Goal: Communication & Community: Answer question/provide support

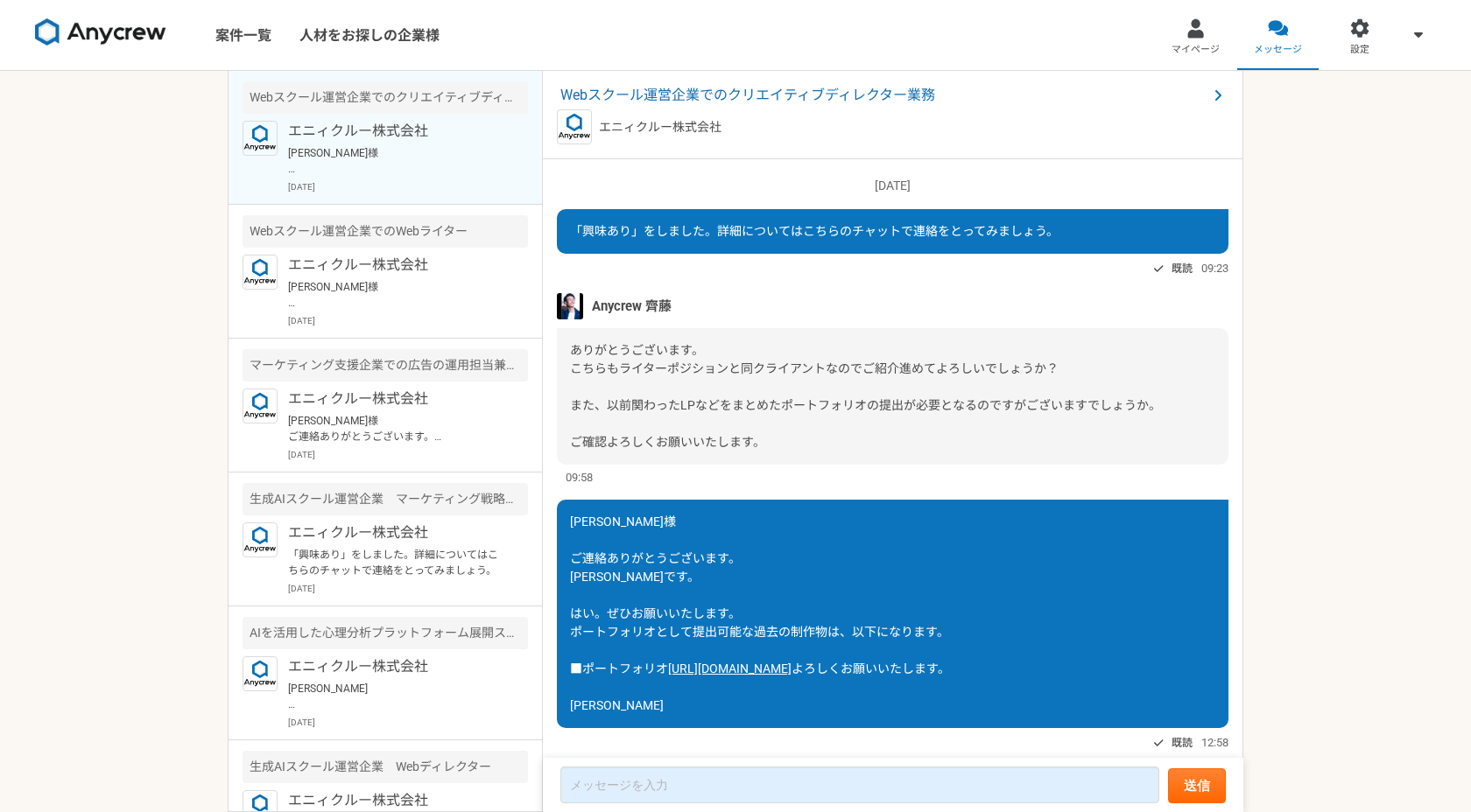
scroll to position [1464, 0]
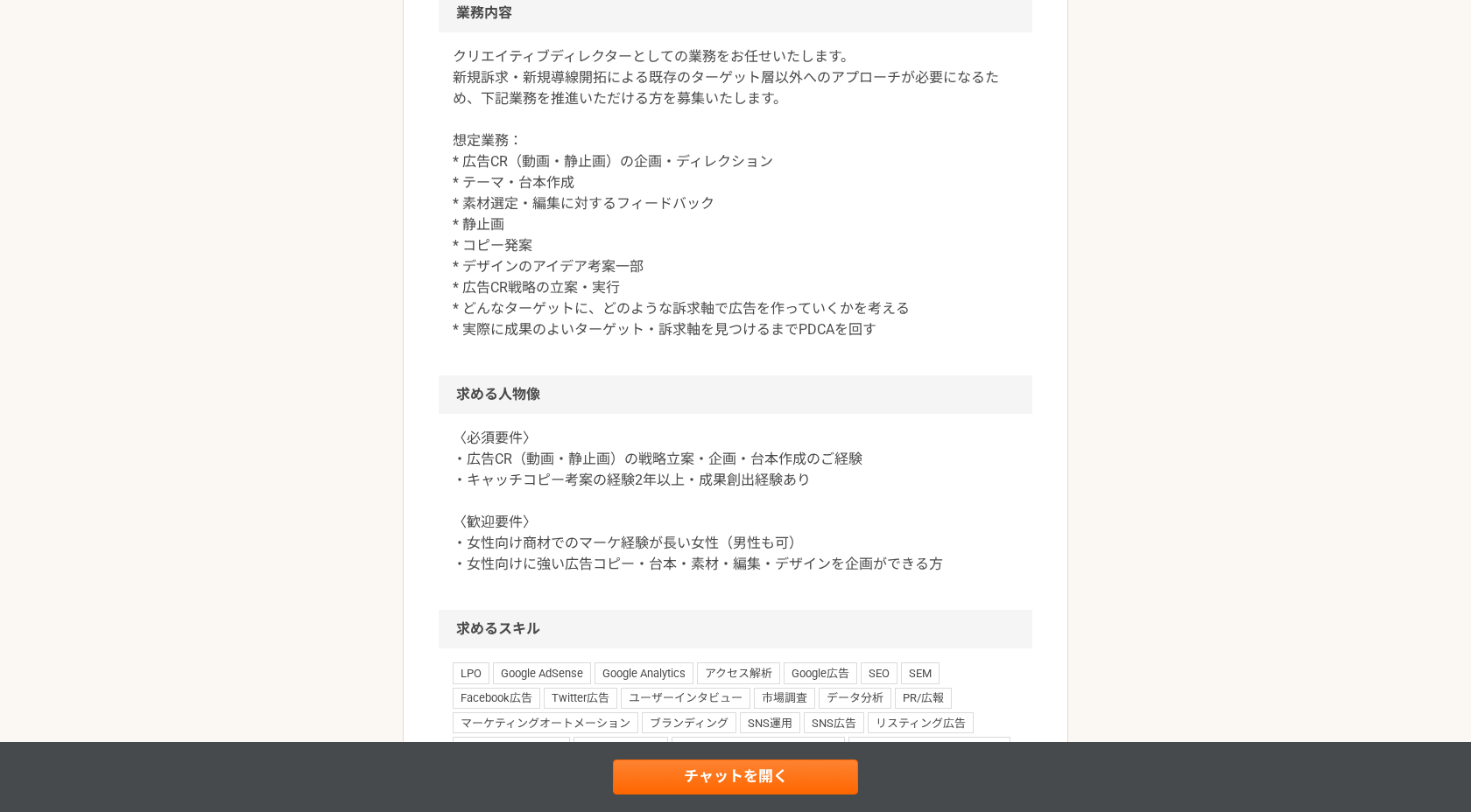
click at [1244, 130] on div "マーケティング Webスクール運営企業でのクリエイティブディレクター業務 業務委託 平日夜の稼働も可 土日祝日の稼働も可 企業名非公開（エニィクルーによる仲介…" at bounding box center [736, 422] width 1471 height 2398
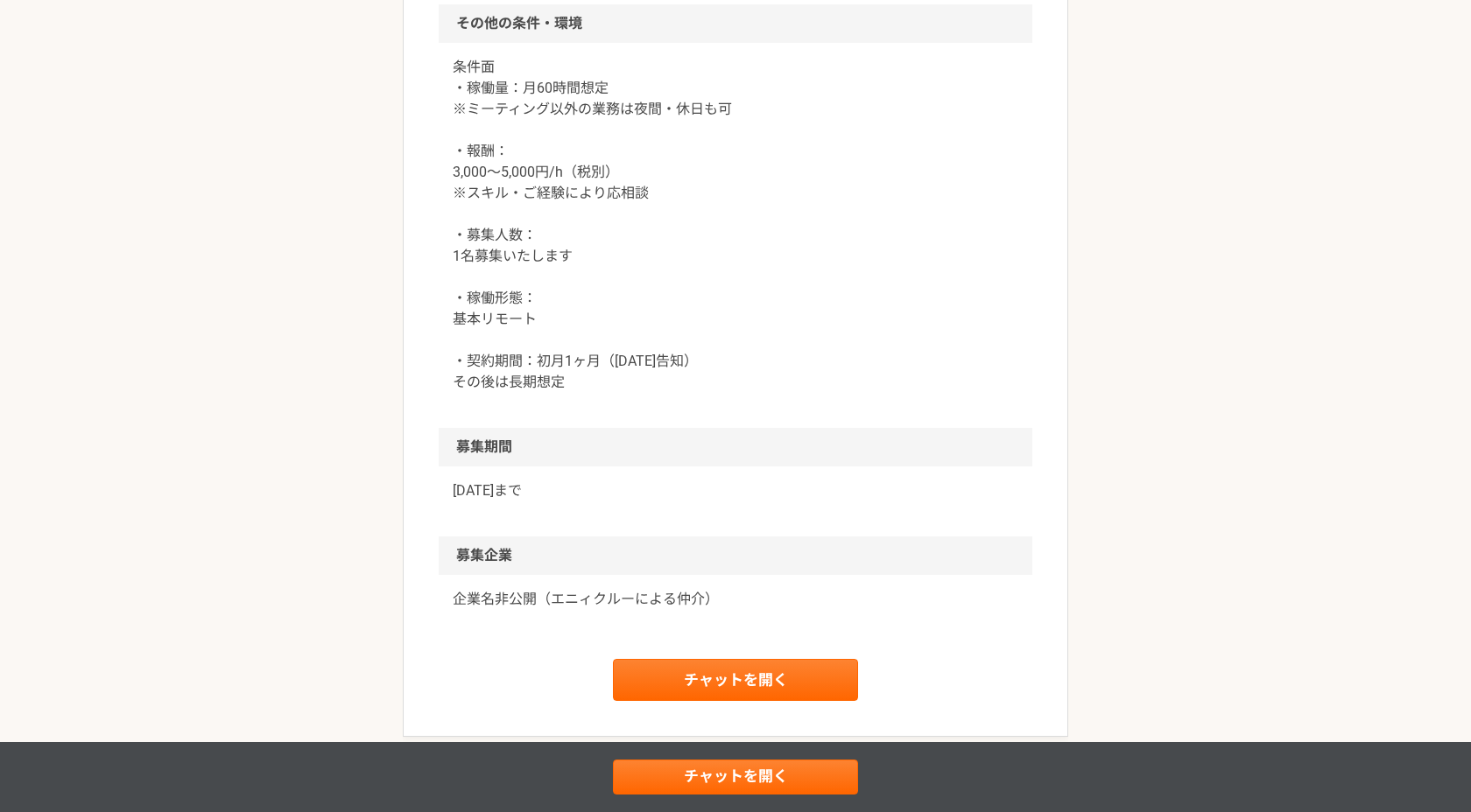
scroll to position [1768, 0]
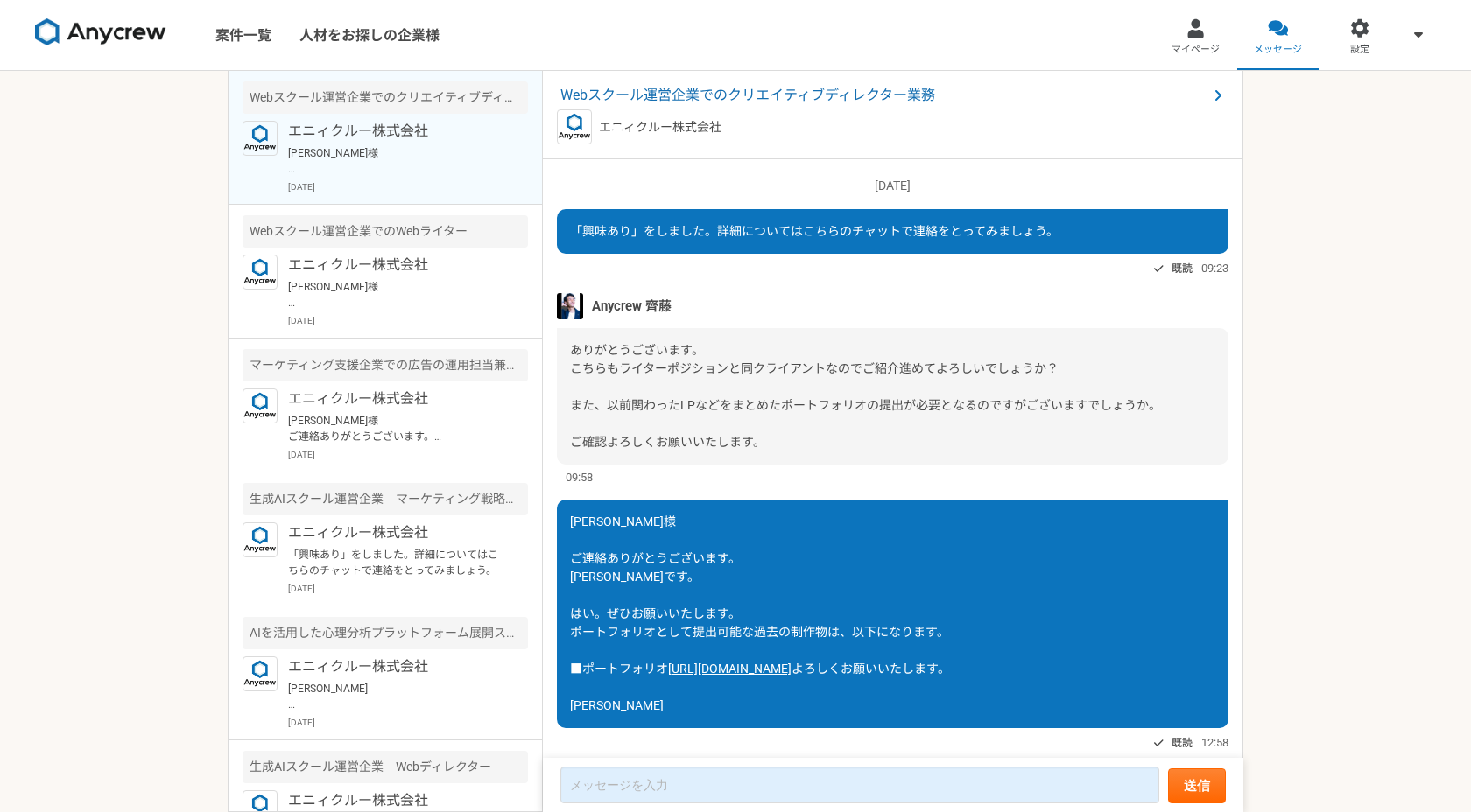
scroll to position [1464, 0]
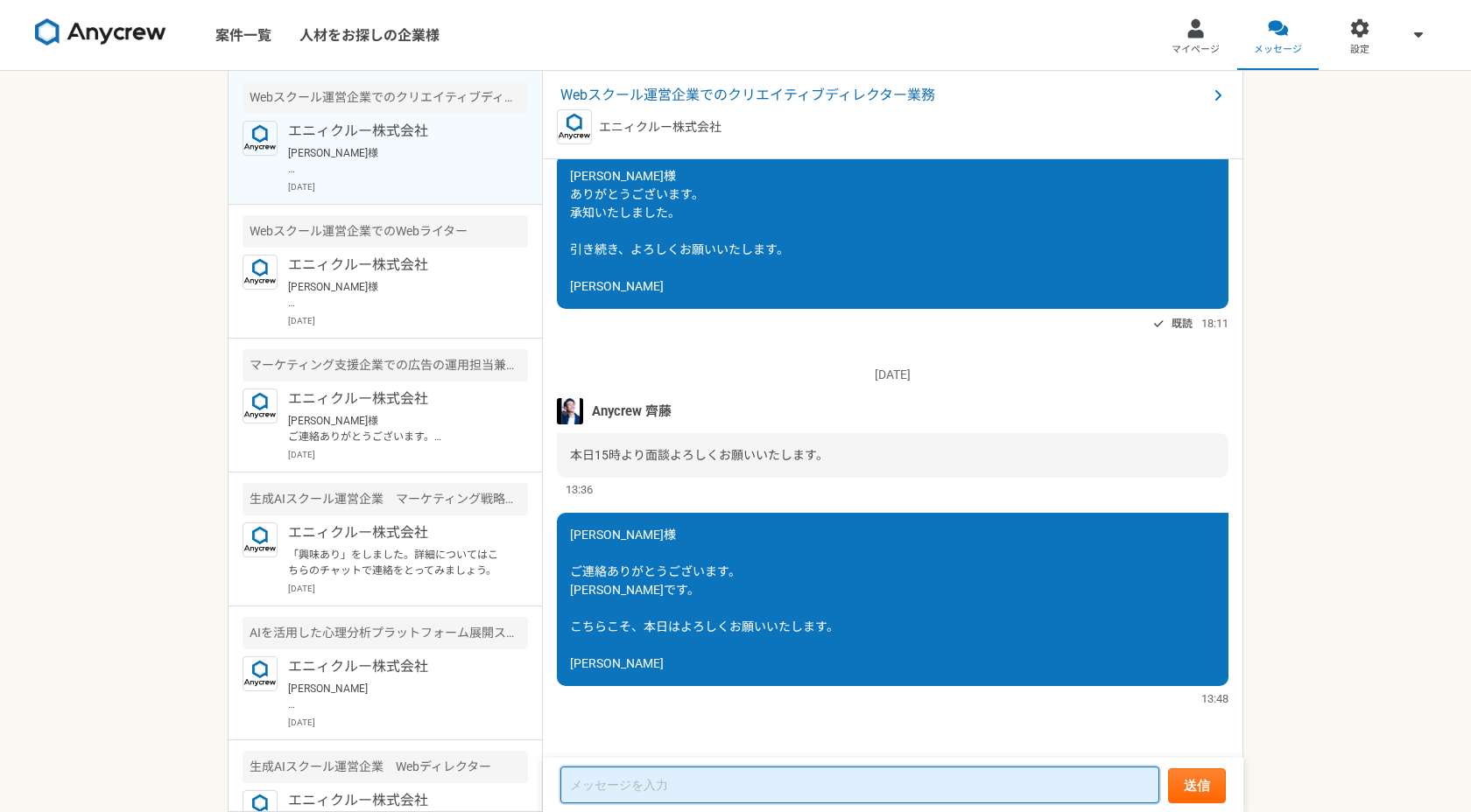
click at [659, 785] on textarea at bounding box center [860, 785] width 599 height 36
drag, startPoint x: 570, startPoint y: 536, endPoint x: 654, endPoint y: 536, distance: 84.0
click at [654, 536] on div "齊藤様 ご連絡ありがとうございます。 桂です。 こちらこそ、本日はよろしくお願いいたします。 桂信二" at bounding box center [892, 599] width 672 height 173
copy span "齊藤様"
click at [623, 782] on textarea at bounding box center [860, 785] width 599 height 36
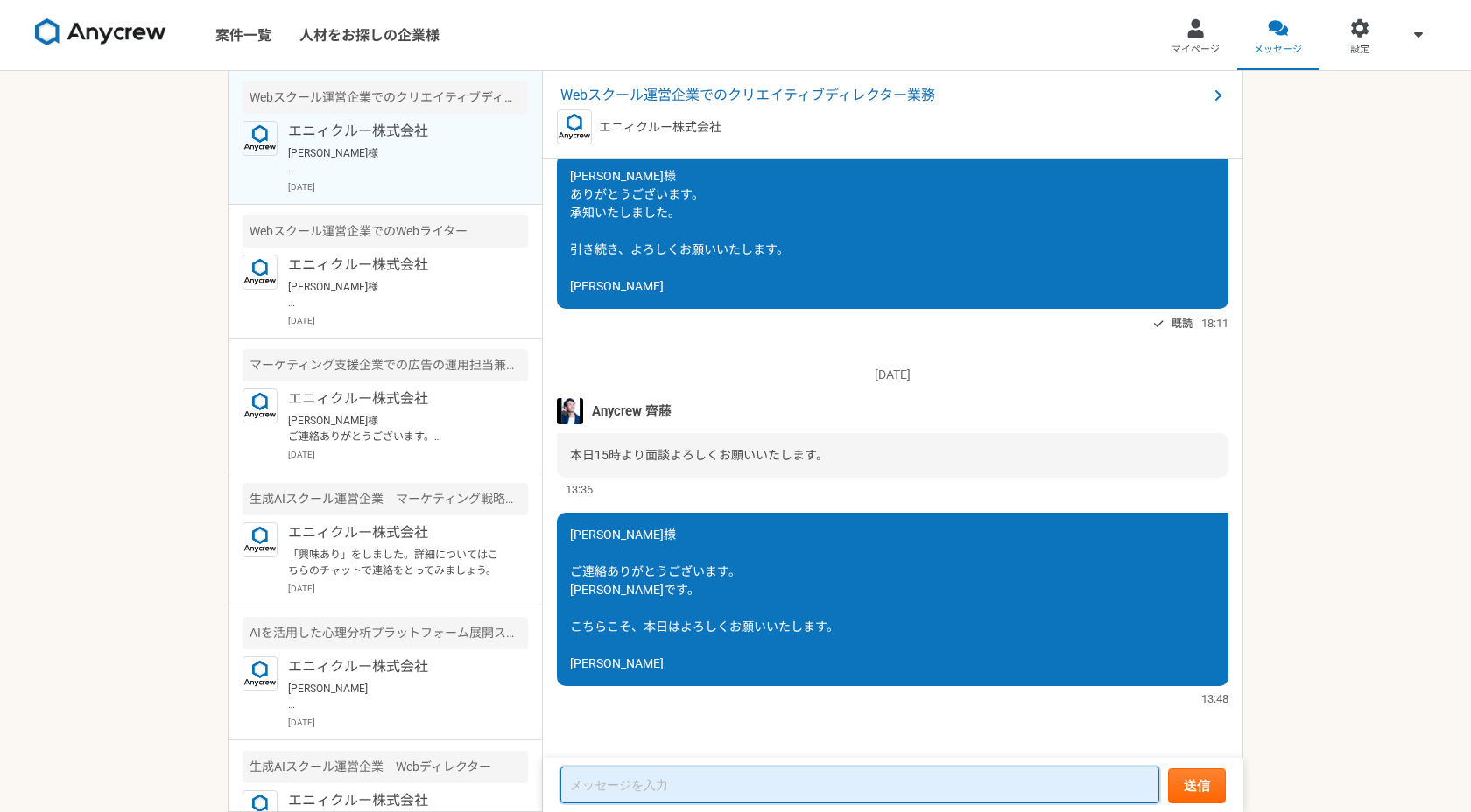
paste textarea "齊藤様"
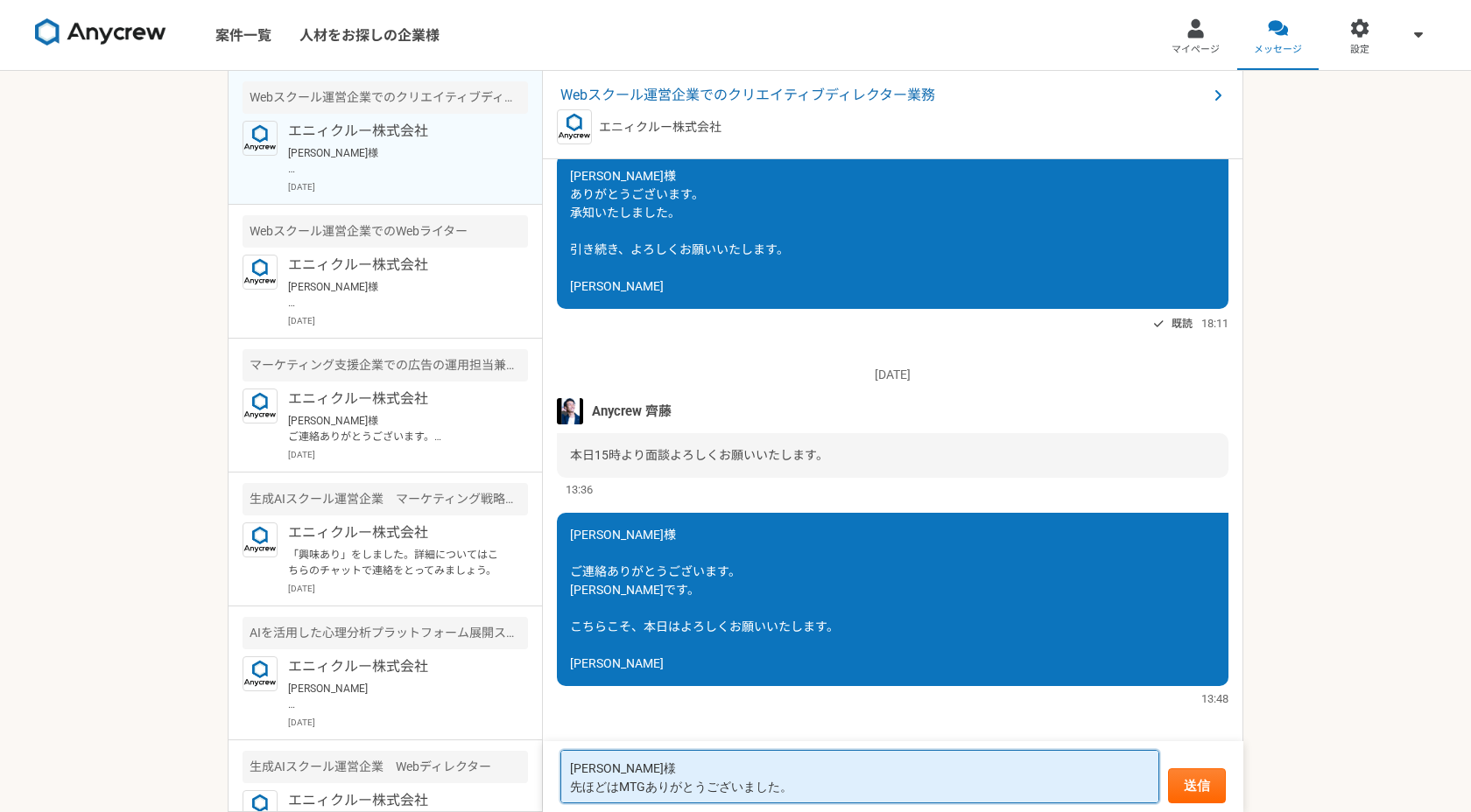
type textarea "齊藤様 先ほどはMTGありがとうございました。"
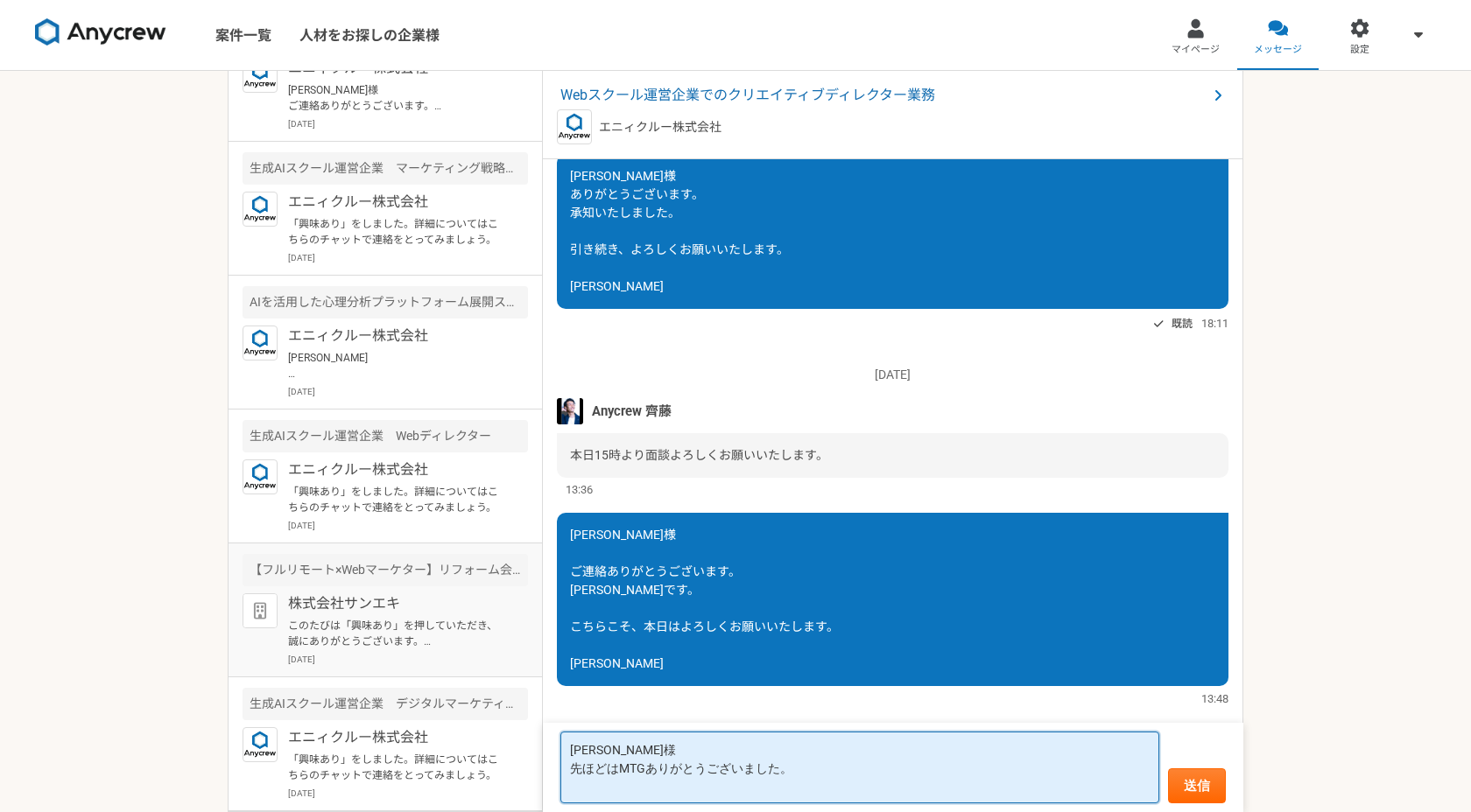
scroll to position [330, 0]
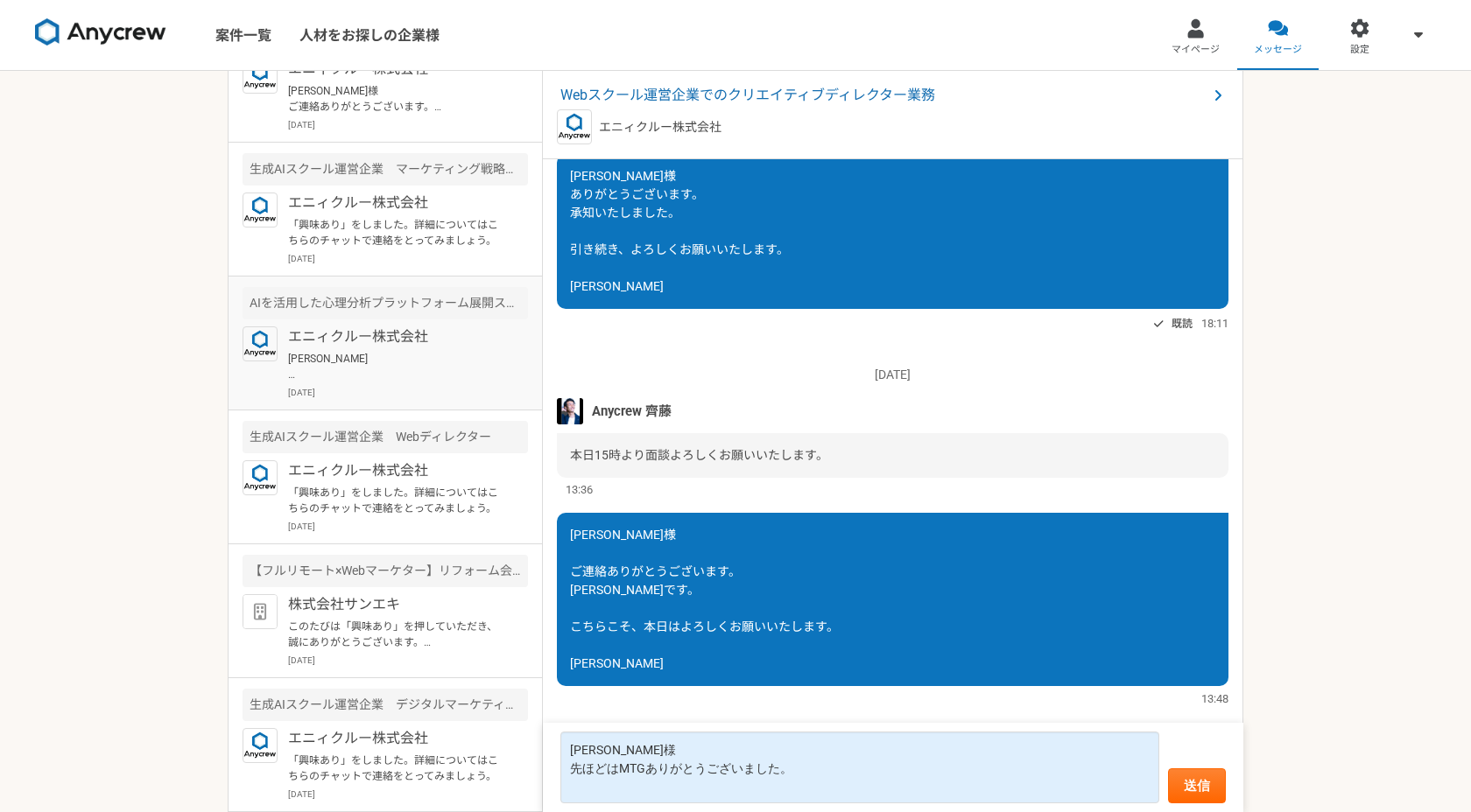
click at [428, 387] on p "[DATE]" at bounding box center [408, 392] width 240 height 13
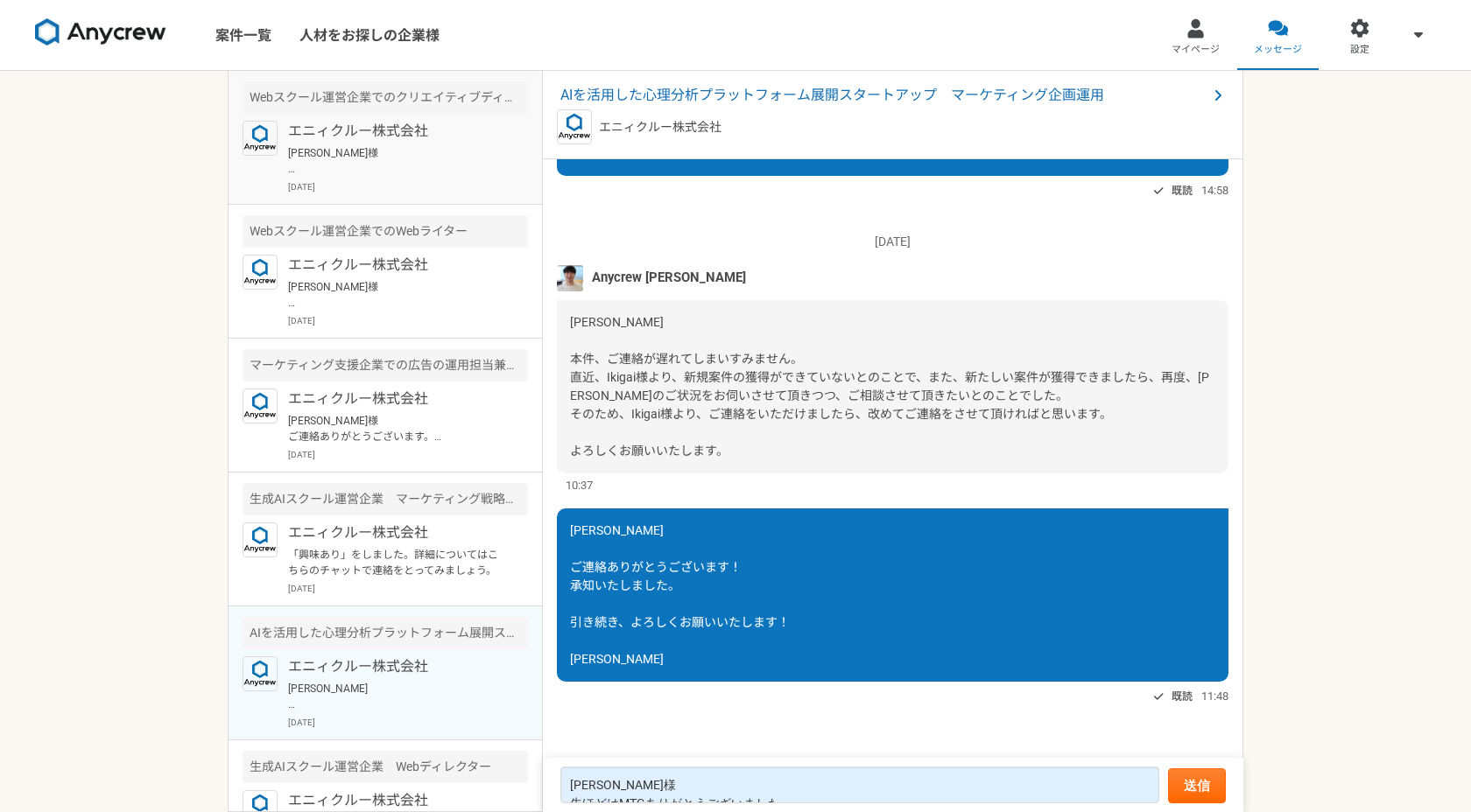
click at [422, 177] on div "エニィクルー株式会社 齊藤様 ご連絡ありがとうございます。 桂です。 こちらこそ、本日はよろしくお願いいたします。 桂信二 2025年9月8日" at bounding box center [408, 157] width 240 height 73
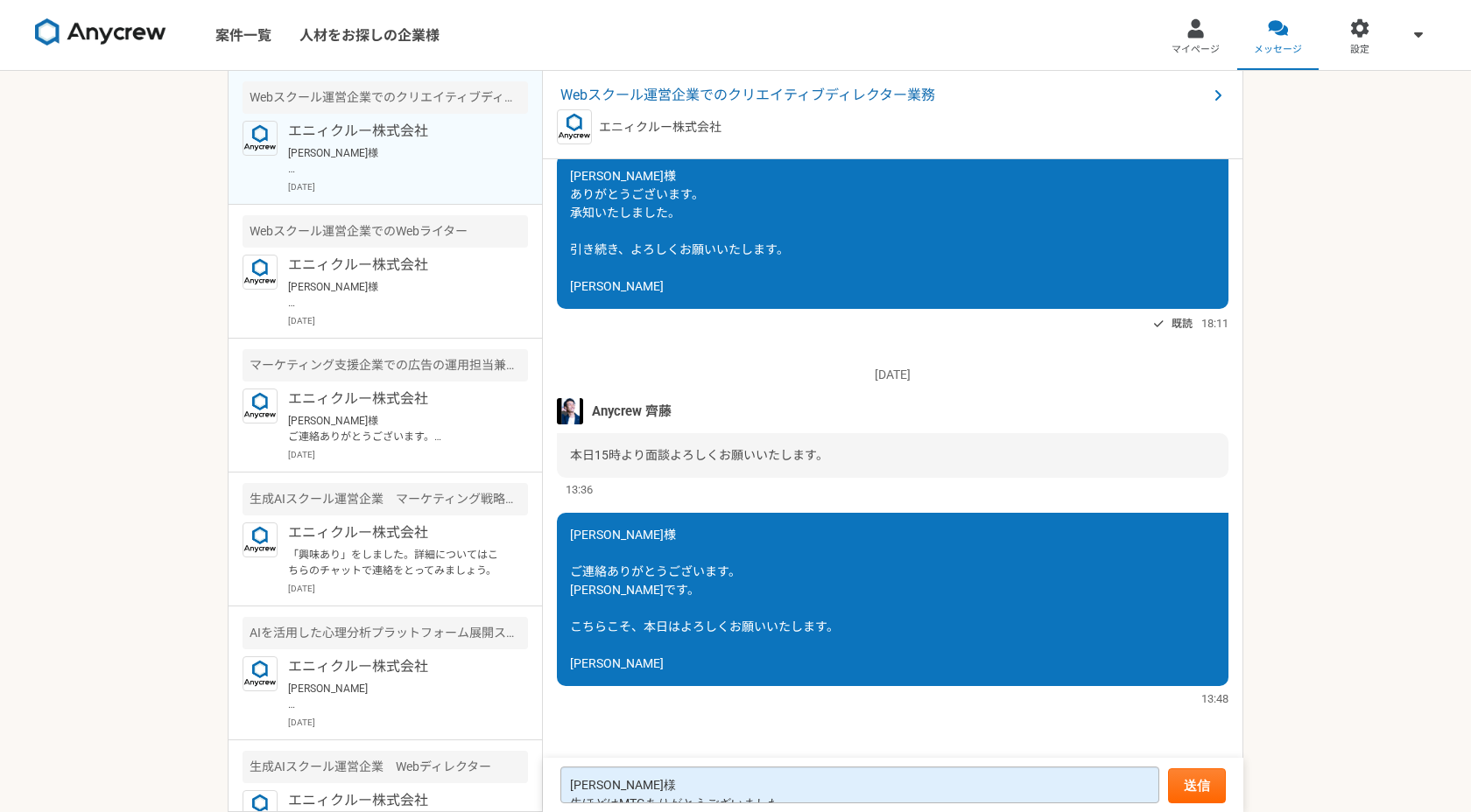
scroll to position [36, 0]
click at [836, 793] on textarea "齊藤様 先ほどはMTGありがとうございました。" at bounding box center [860, 785] width 599 height 36
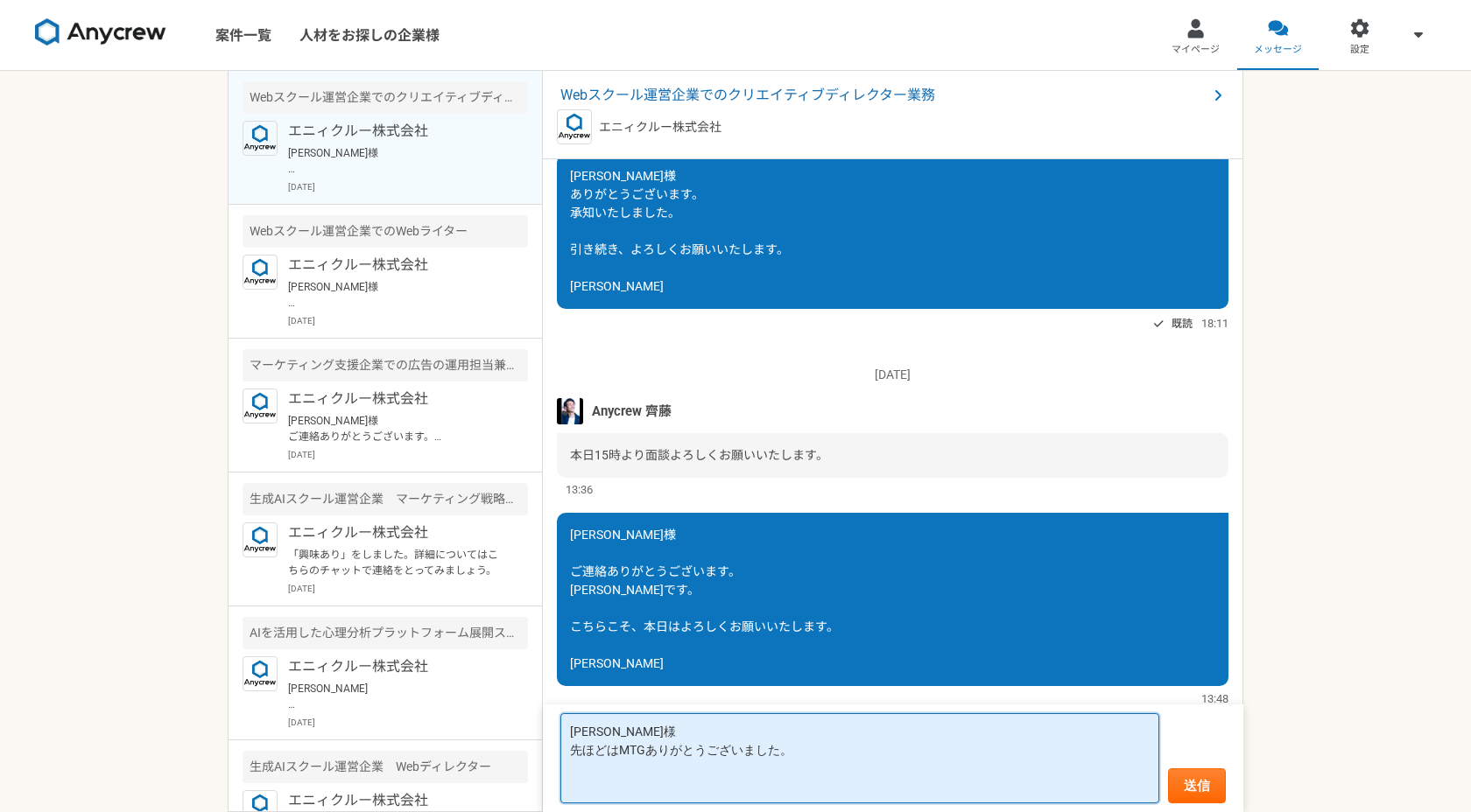
scroll to position [0, 0]
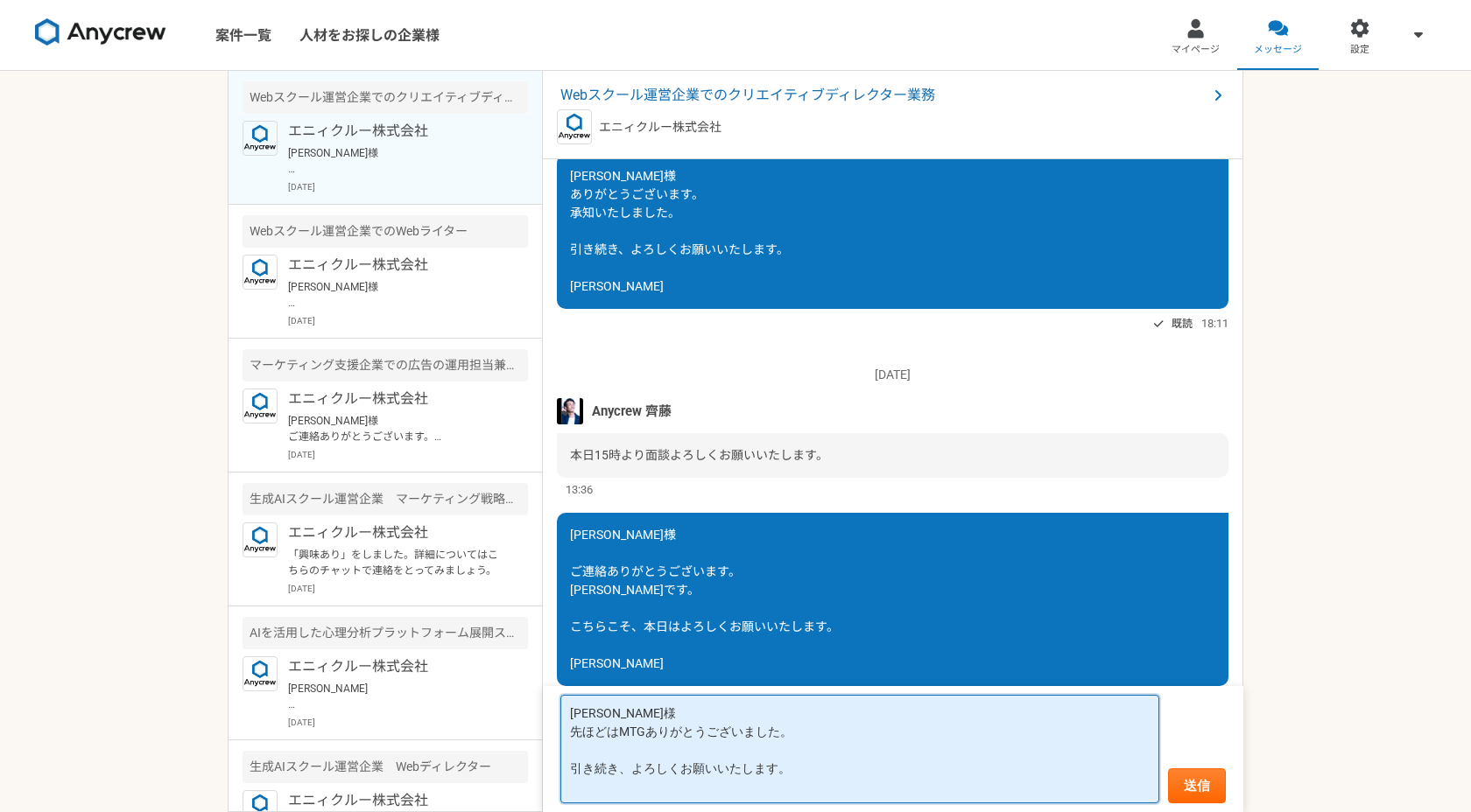
click at [731, 754] on textarea "齊藤様 先ほどはMTGありがとうございました。 引き続き、よろしくお願いいたします。" at bounding box center [860, 749] width 599 height 109
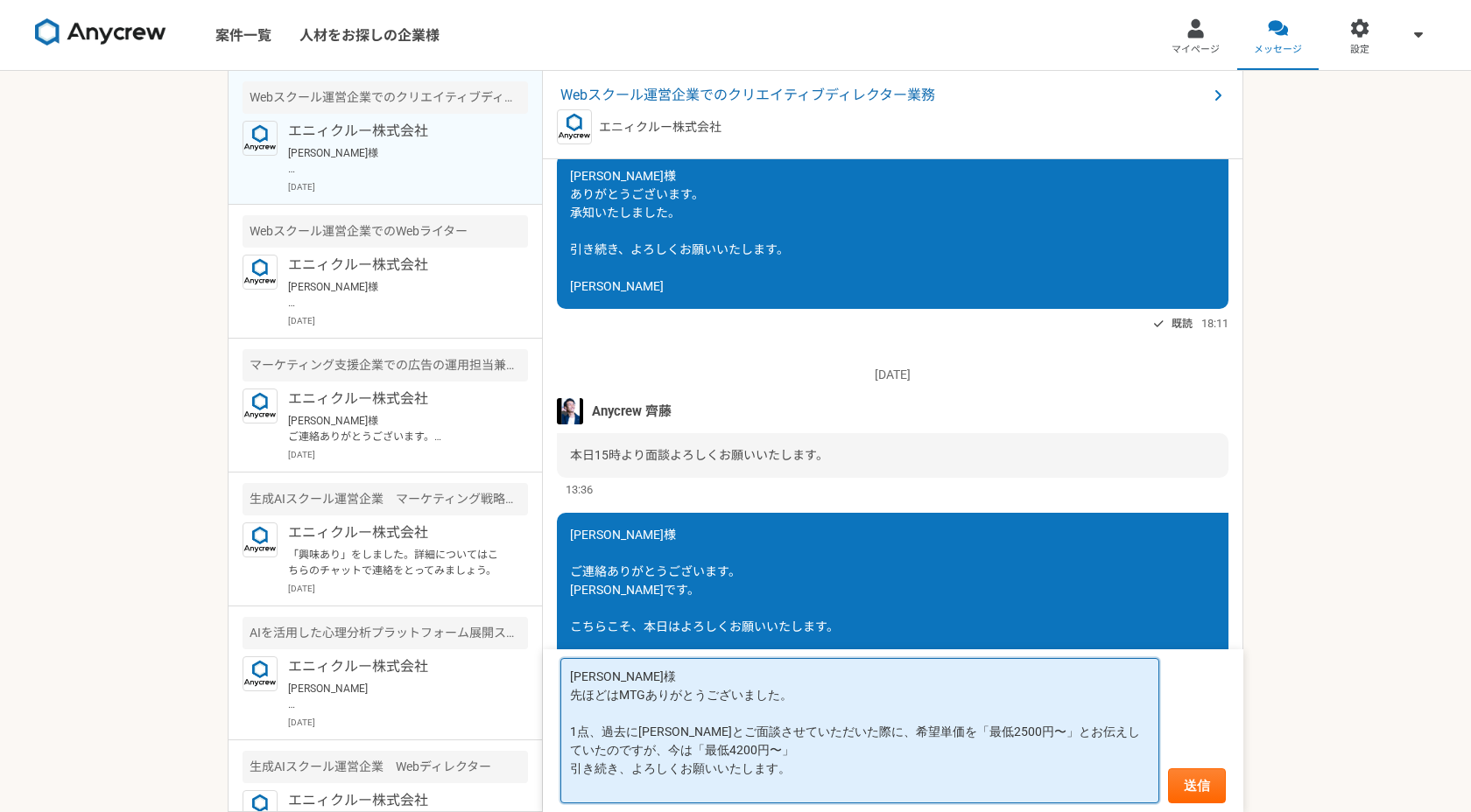
click at [720, 751] on textarea "齊藤様 先ほどはMTGありがとうございました。 1点、過去に木内さんとご面談させていただいた際に、希望単価を「最低2500円〜」とお伝えしていたのですが、今は…" at bounding box center [860, 730] width 599 height 145
click at [798, 750] on textarea "齊藤様 先ほどはMTGありがとうございました。 1点、過去に木内さんとご面談させていただいた際に、希望単価を「最低2500円〜」とお伝えしていたのですが、今は…" at bounding box center [860, 730] width 599 height 145
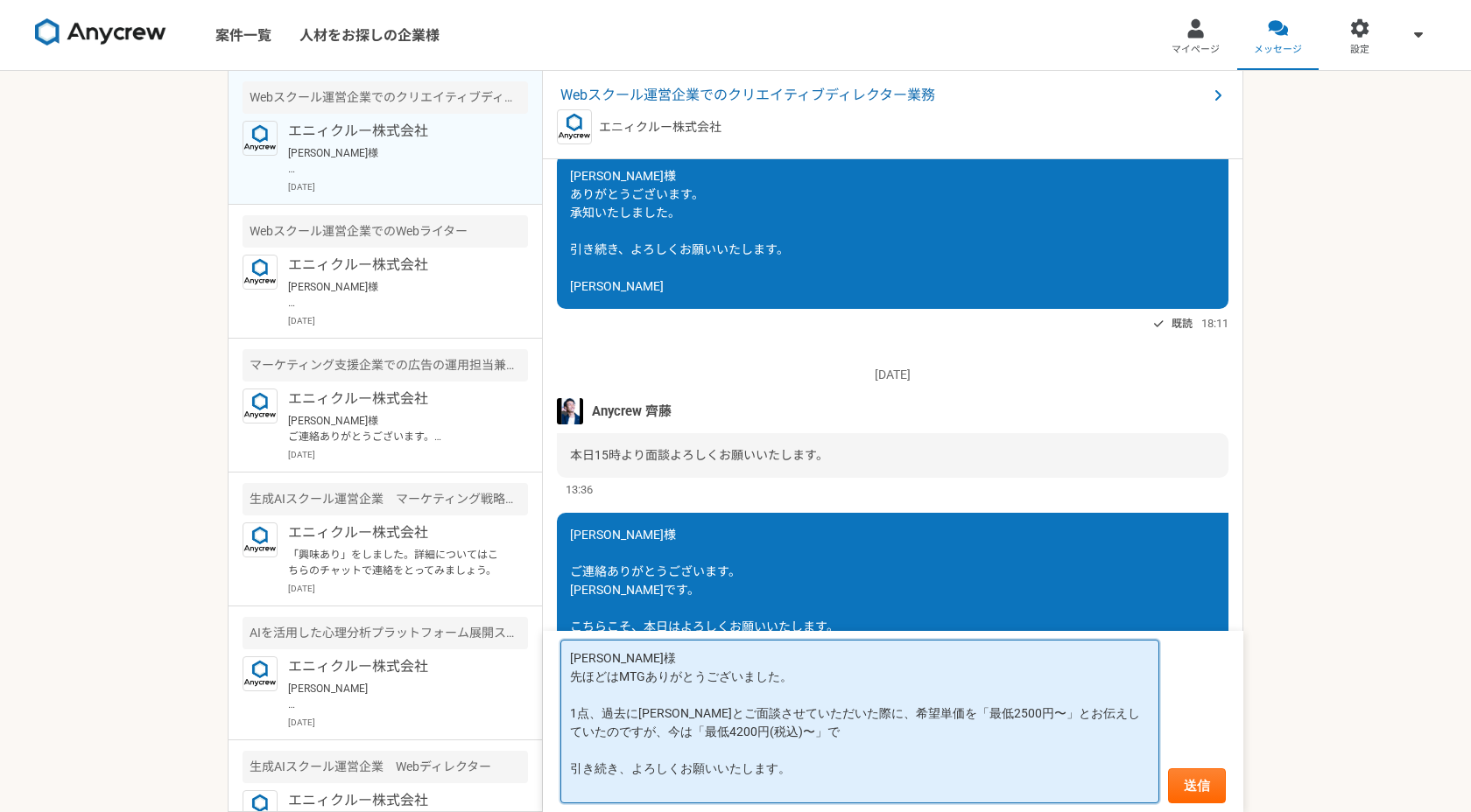
drag, startPoint x: 570, startPoint y: 719, endPoint x: 865, endPoint y: 743, distance: 296.0
click at [865, 743] on textarea "齊藤様 先ほどはMTGありがとうございました。 1点、過去に木内さんとご面談させていただいた際に、希望単価を「最低2500円〜」とお伝えしていたのですが、今は…" at bounding box center [860, 721] width 599 height 163
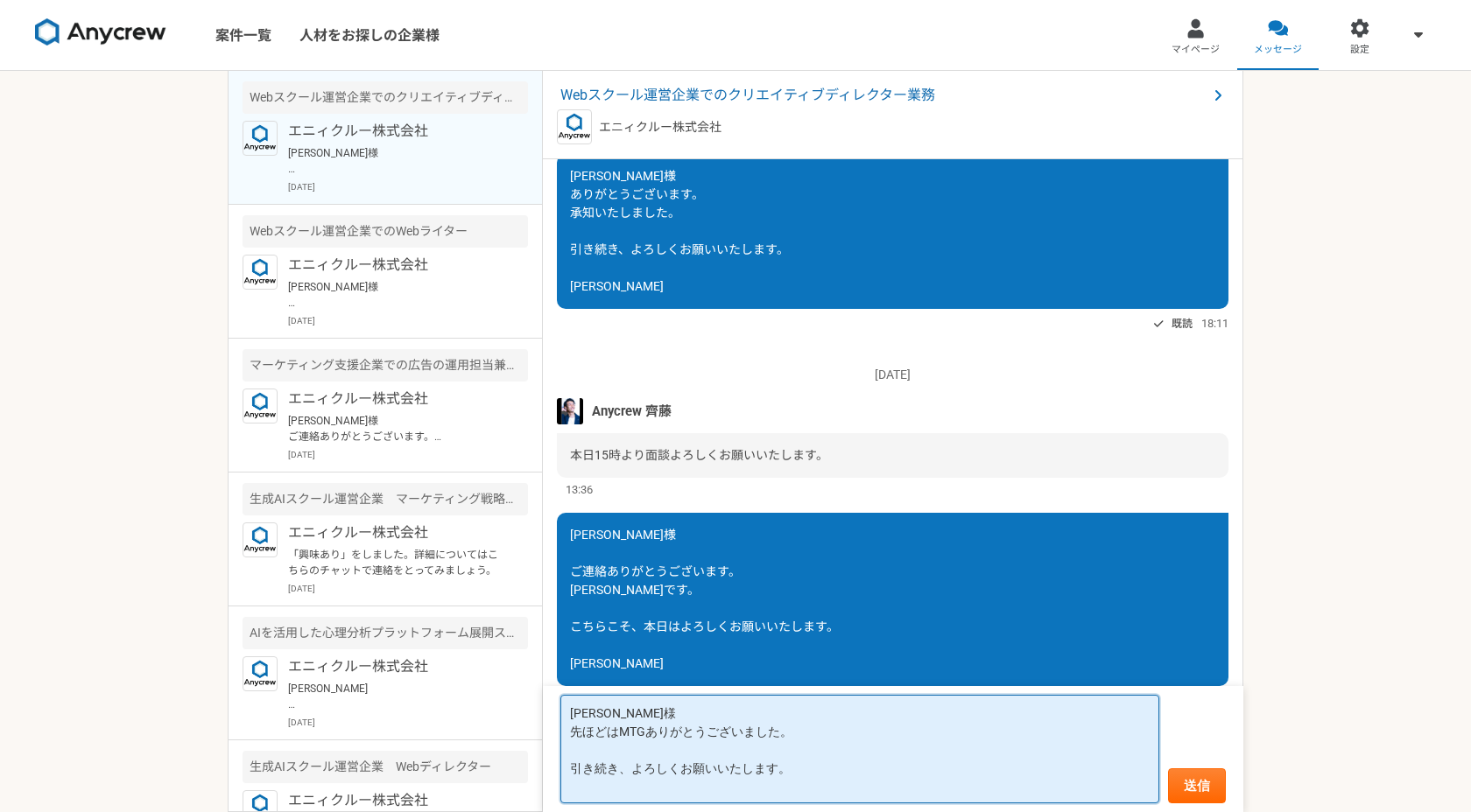
click at [809, 770] on textarea "齊藤様 先ほどはMTGありがとうございました。 引き続き、よろしくお願いいたします。" at bounding box center [860, 749] width 599 height 109
click at [854, 755] on textarea "齊藤様 先ほどはMTGありがとうございました。 引き続き、よろしくお願いいたします。 桂信二" at bounding box center [860, 749] width 599 height 109
click at [849, 774] on textarea "齊藤様 先ほどはMTGありがとうございました。 引き続き、よろしくお願いいたします。 桂信二" at bounding box center [860, 749] width 599 height 109
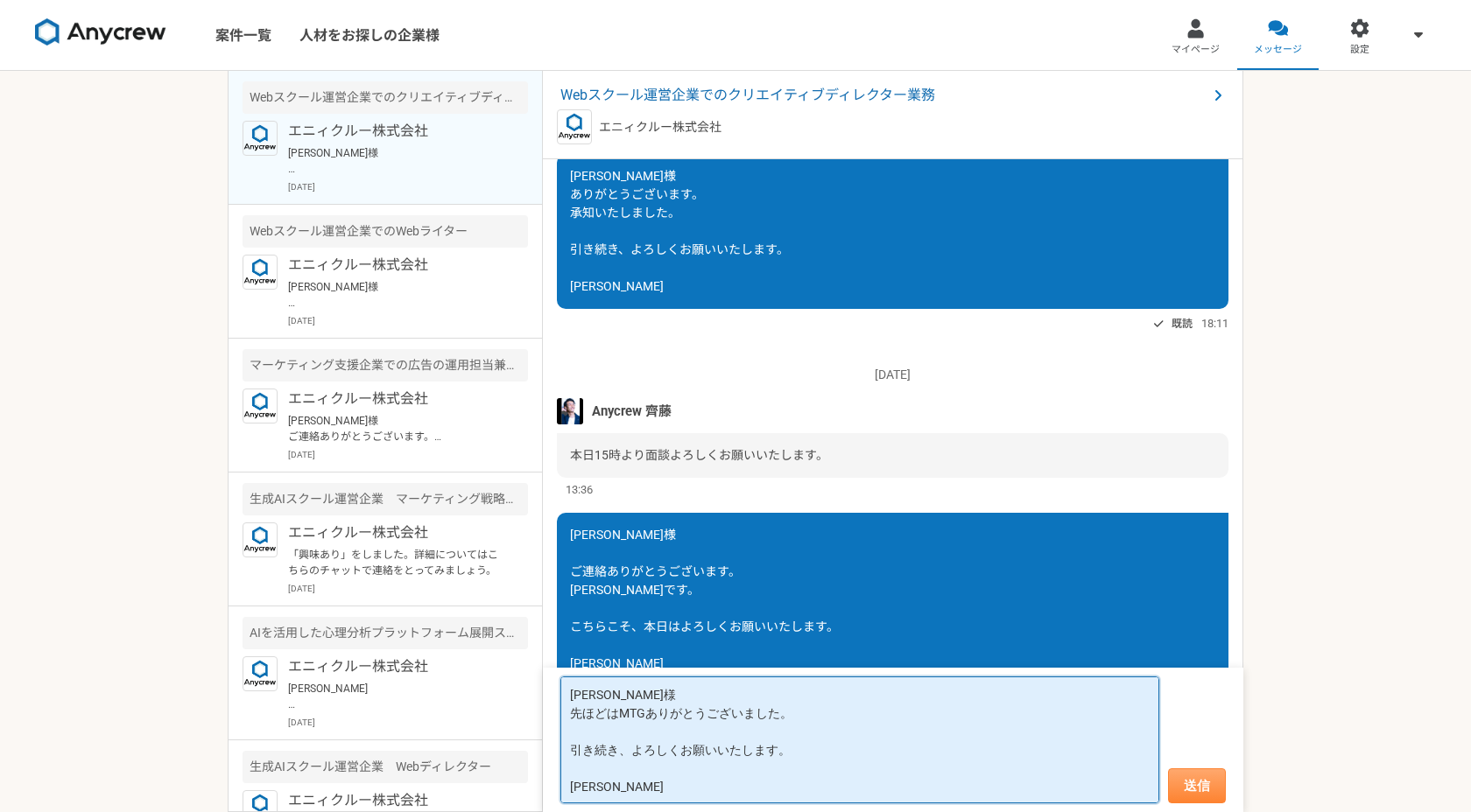
type textarea "齊藤様 先ほどはMTGありがとうございました。 引き続き、よろしくお願いいたします。 桂信二"
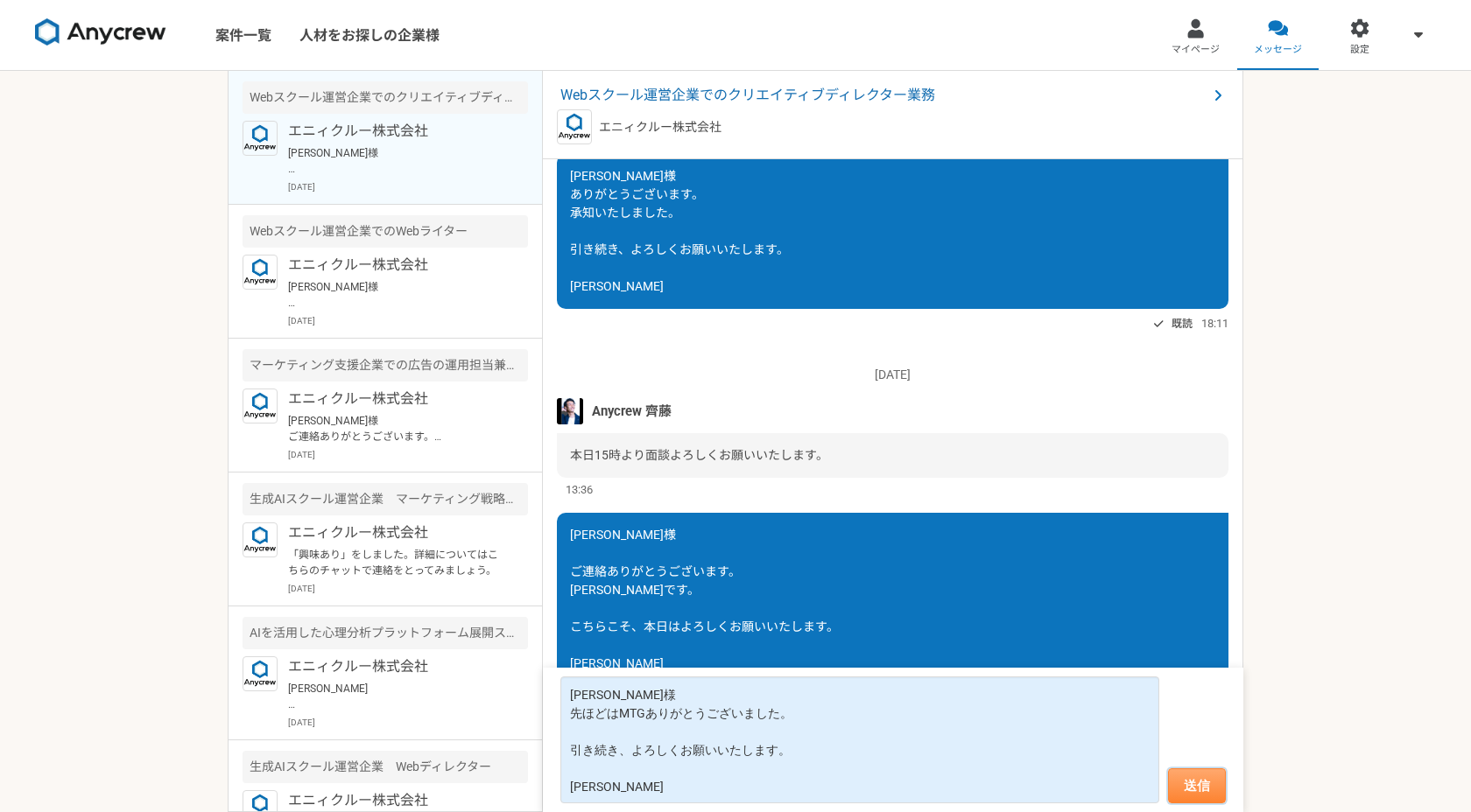
click at [1200, 787] on button "送信" at bounding box center [1196, 786] width 57 height 35
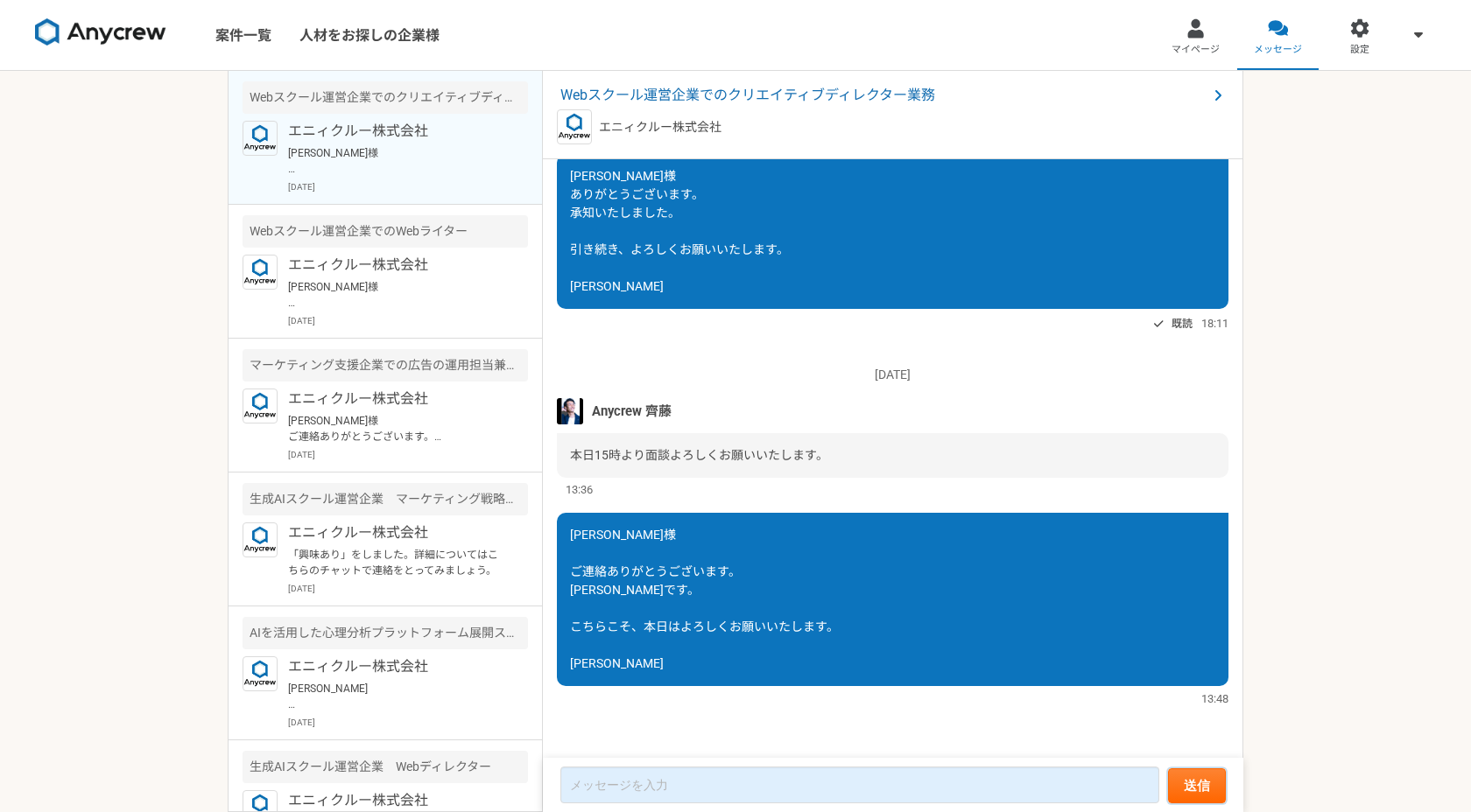
scroll to position [1552, 0]
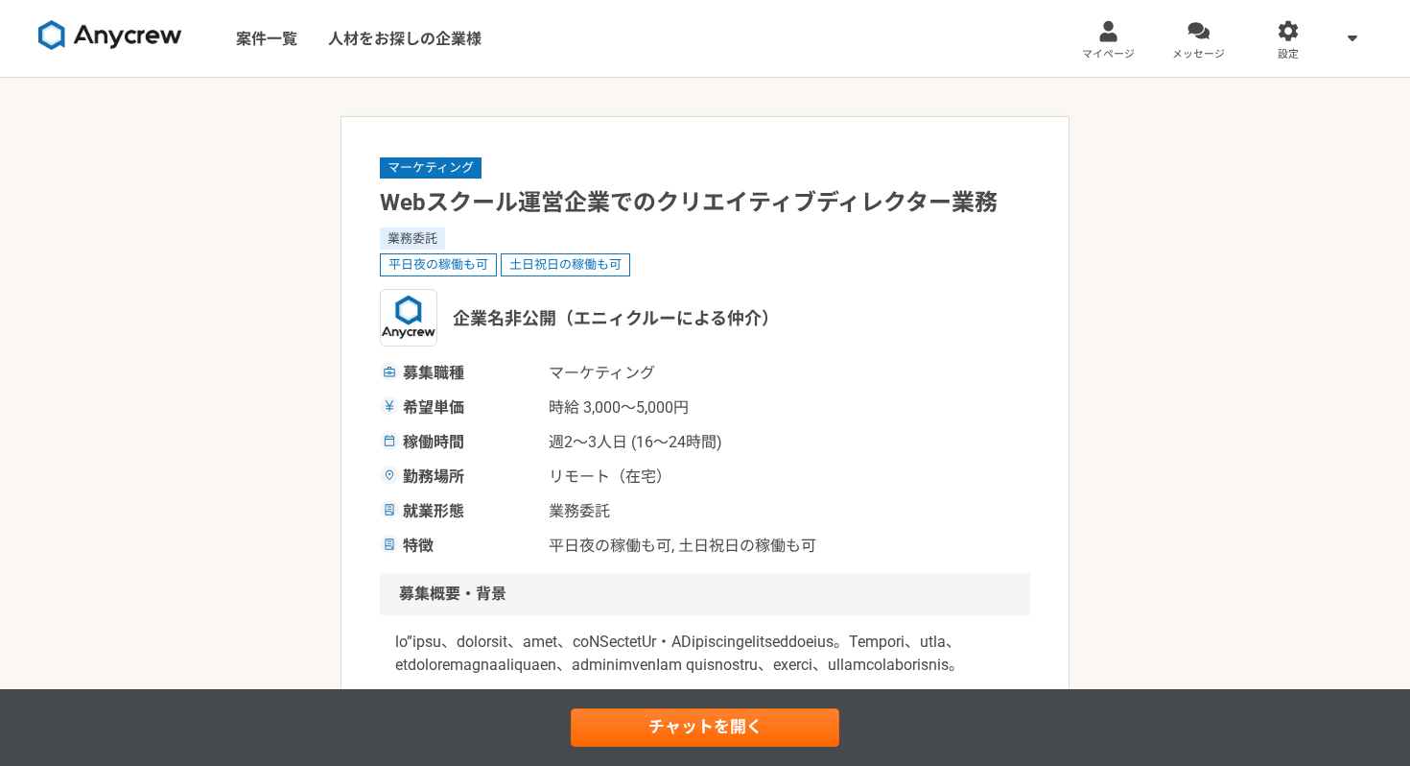
scroll to position [153, 0]
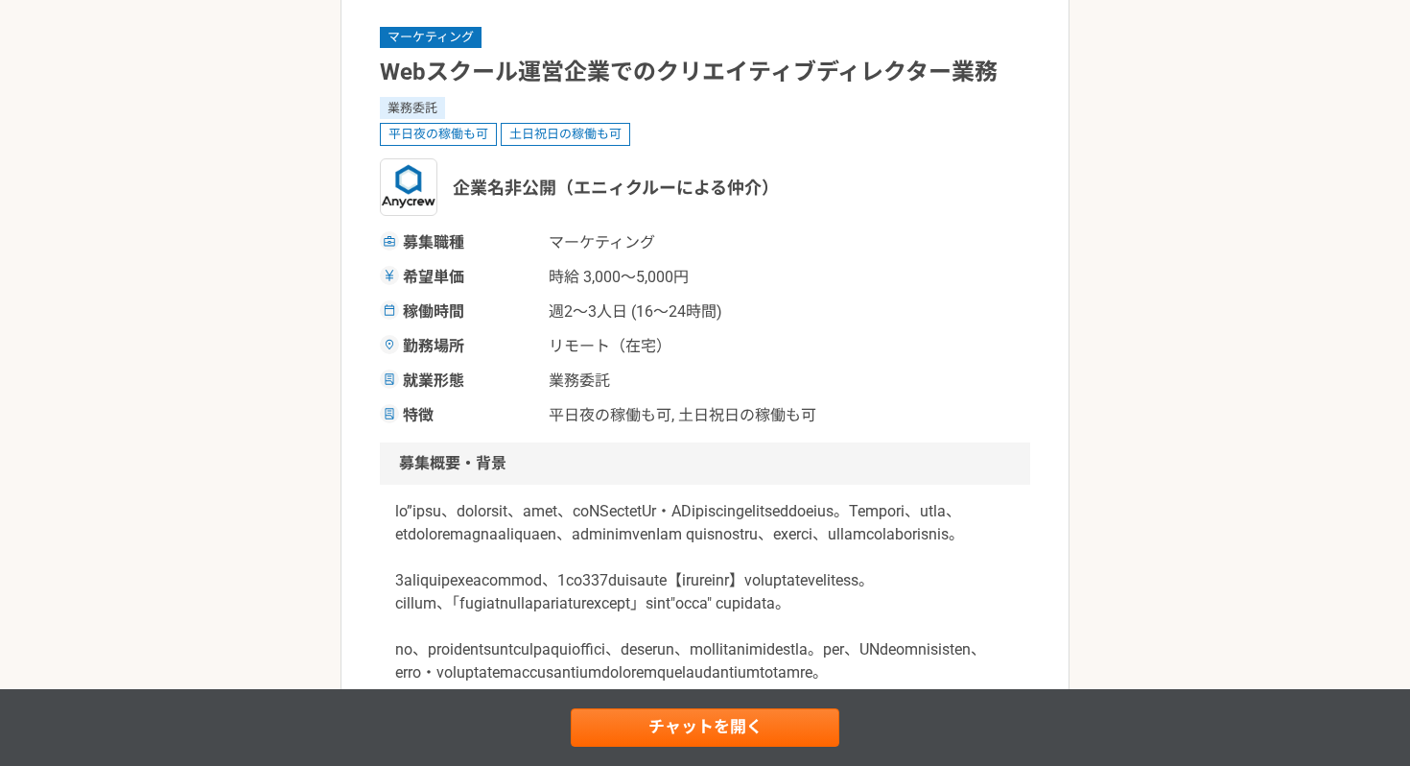
scroll to position [143, 0]
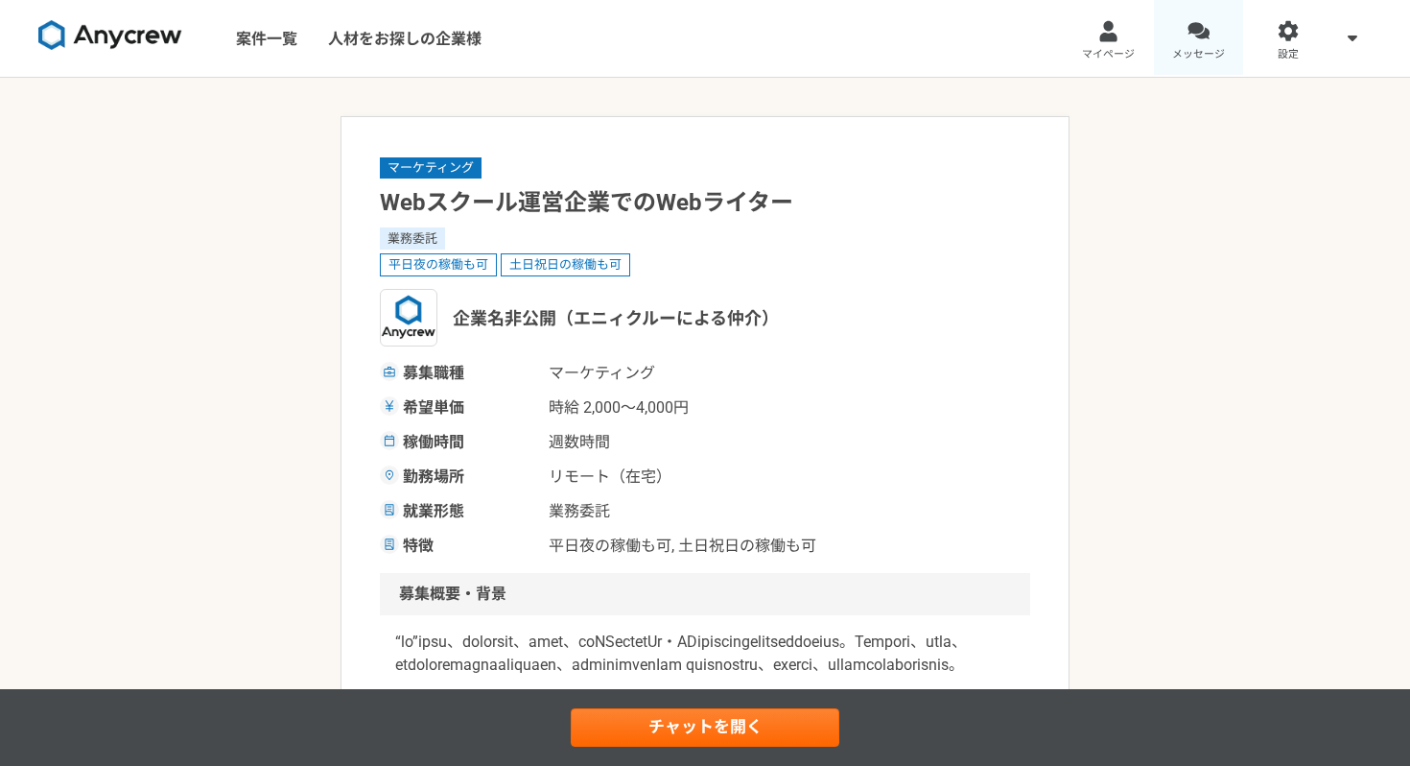
click at [1197, 34] on div at bounding box center [1199, 31] width 22 height 22
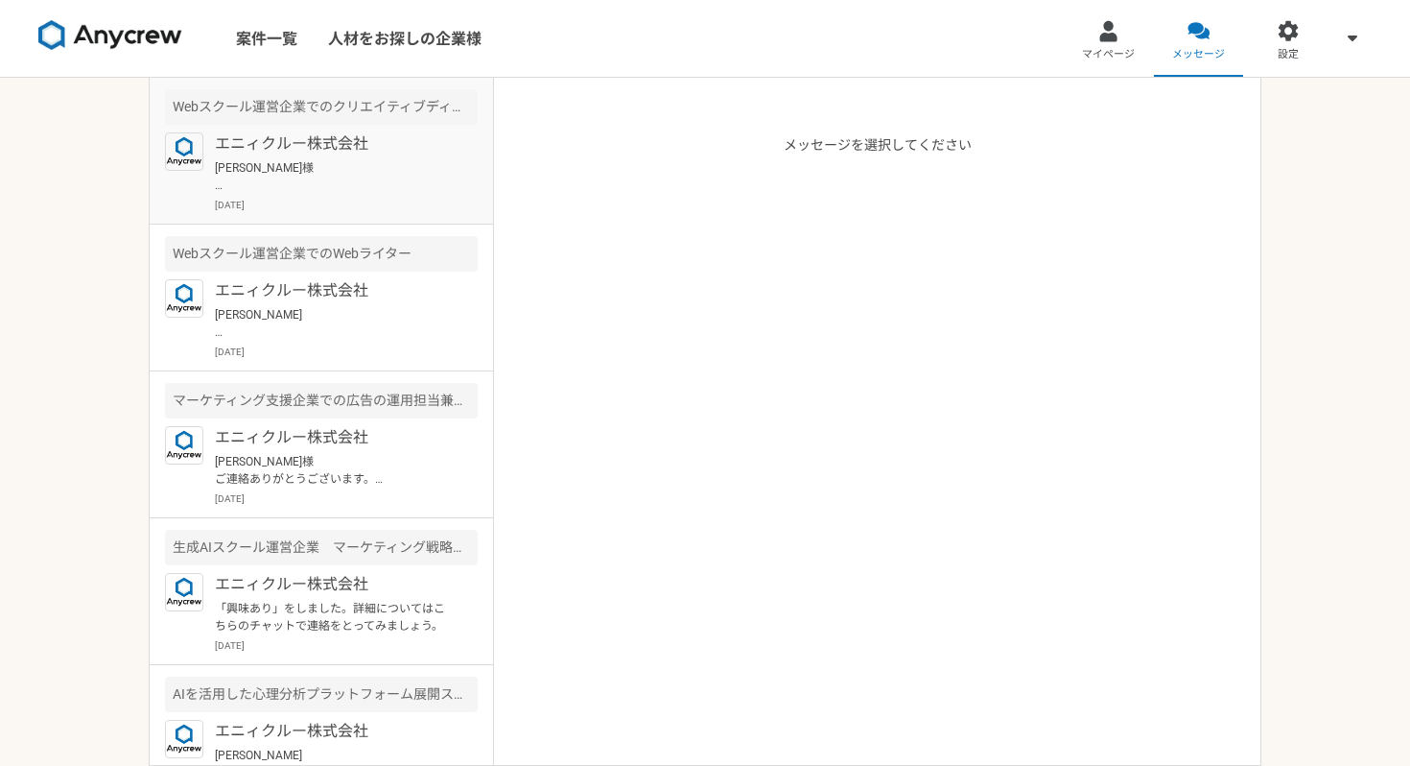
click at [423, 162] on p "齊藤様 ご連絡ありがとうございます。 桂です。 こちらこそ、本日はよろしくお願いいたします。 桂信二" at bounding box center [333, 176] width 237 height 35
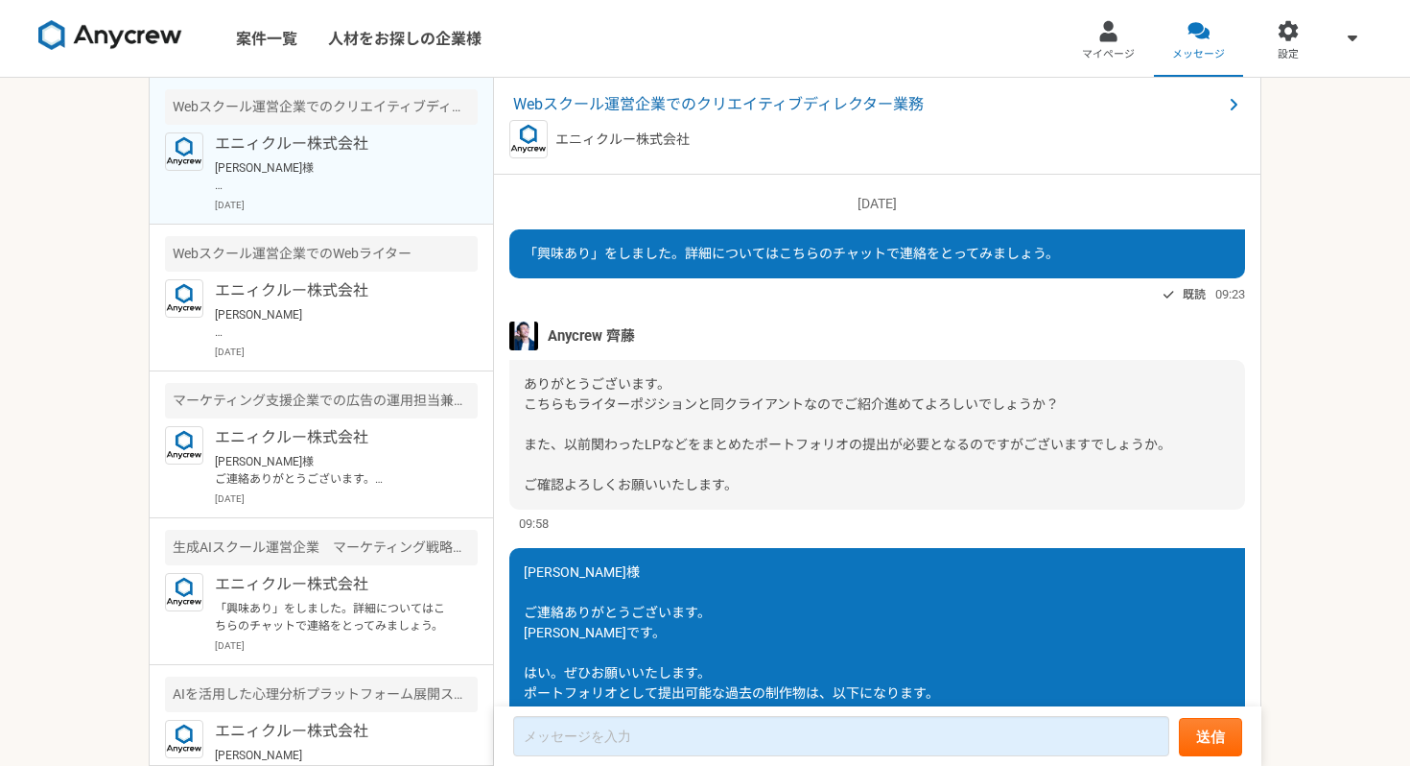
scroll to position [1730, 0]
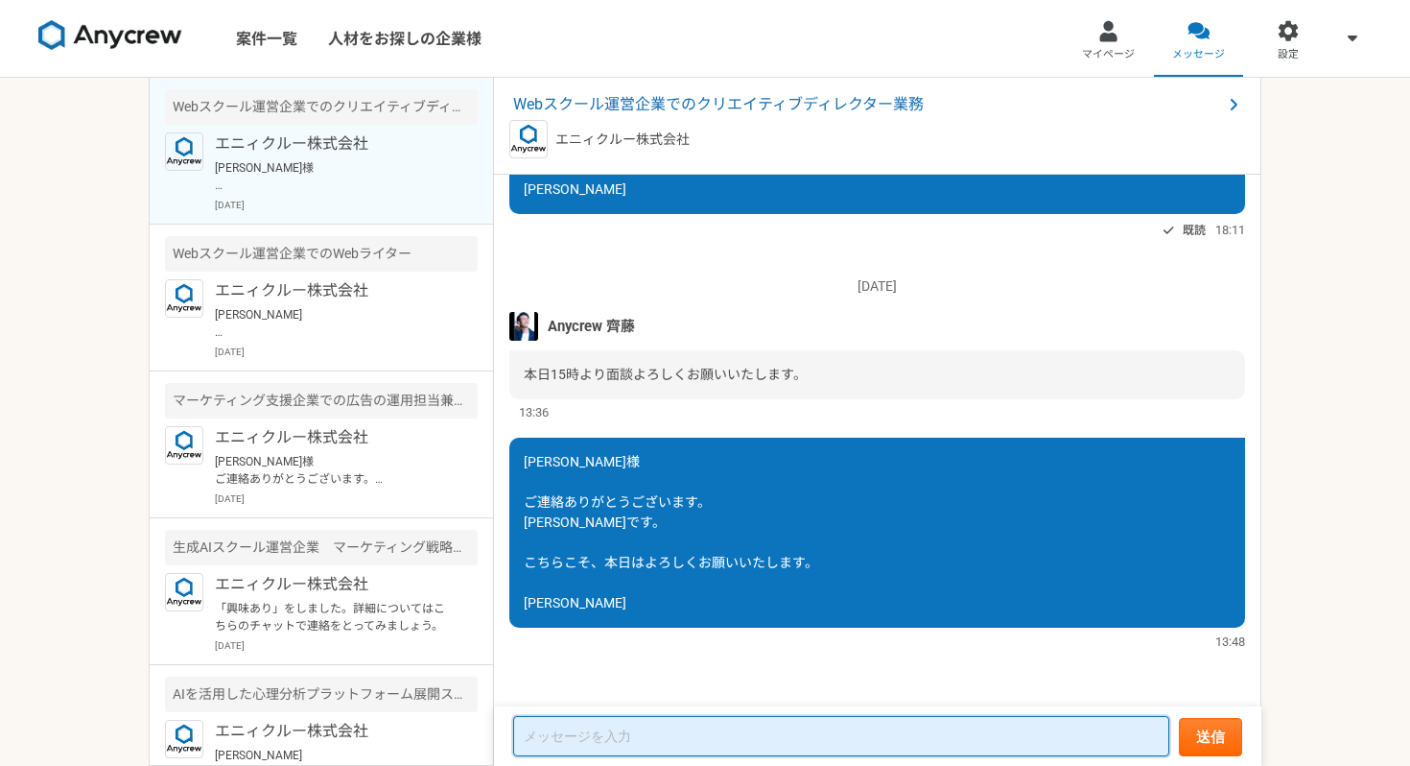
click at [640, 744] on textarea at bounding box center [841, 736] width 656 height 40
type textarea "さ"
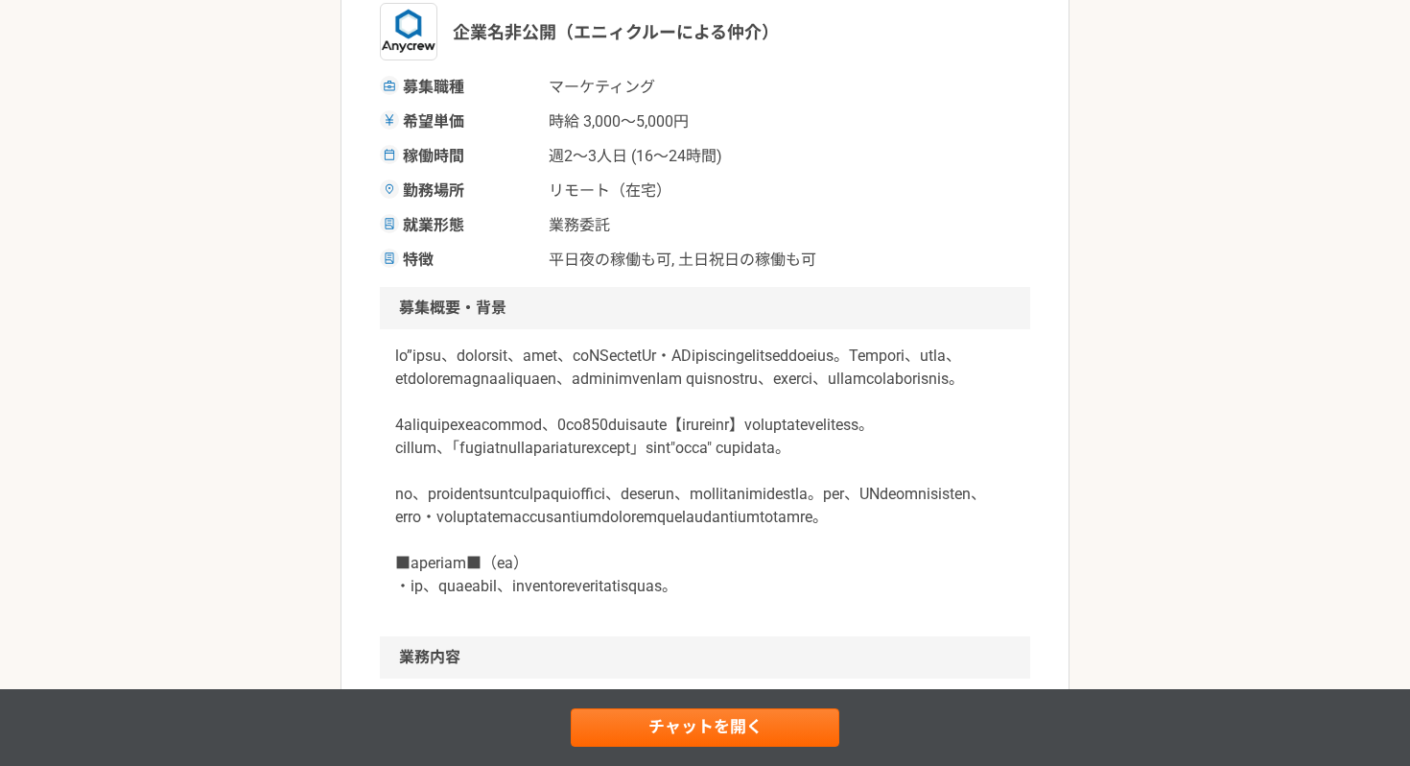
scroll to position [493, 0]
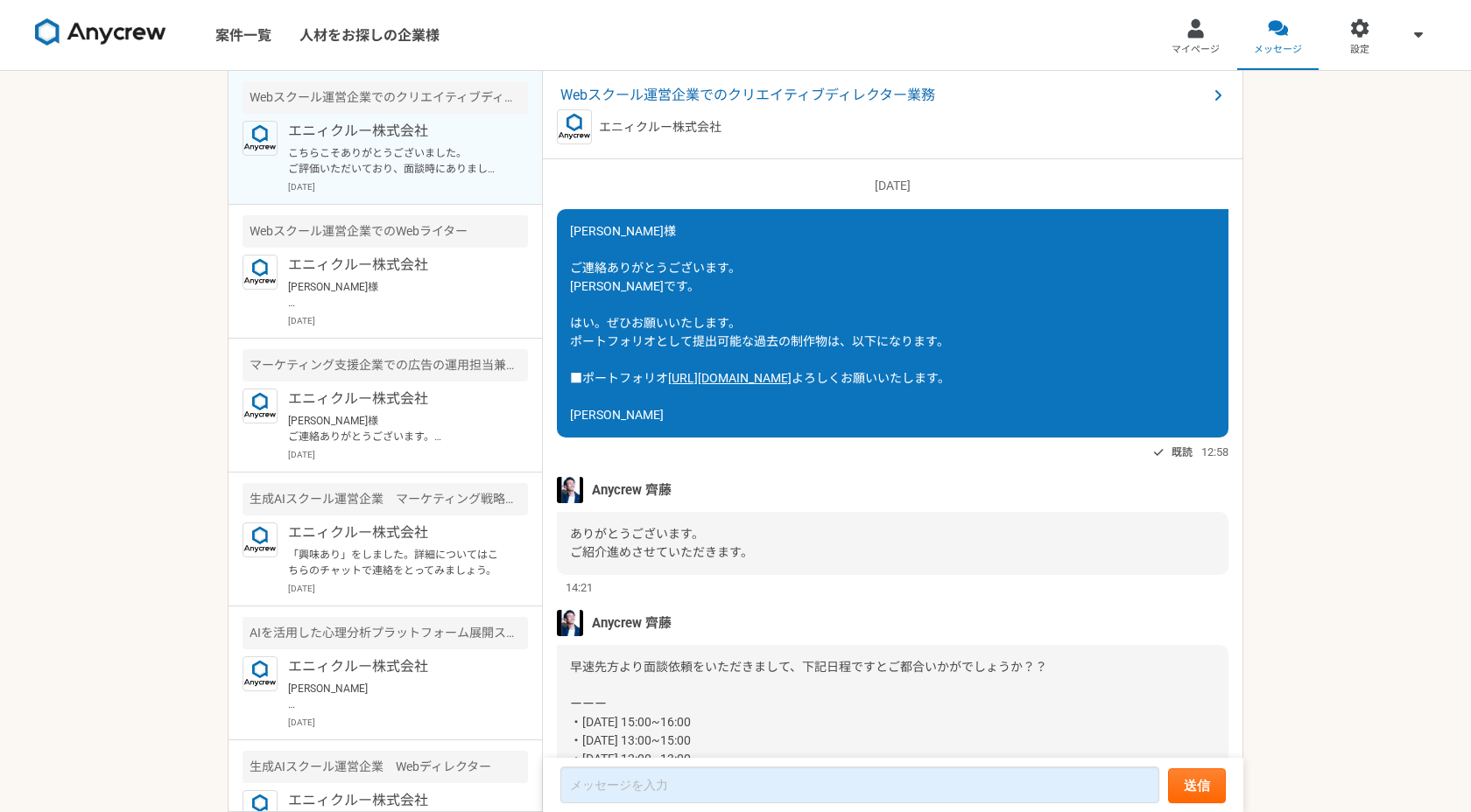
scroll to position [1542, 0]
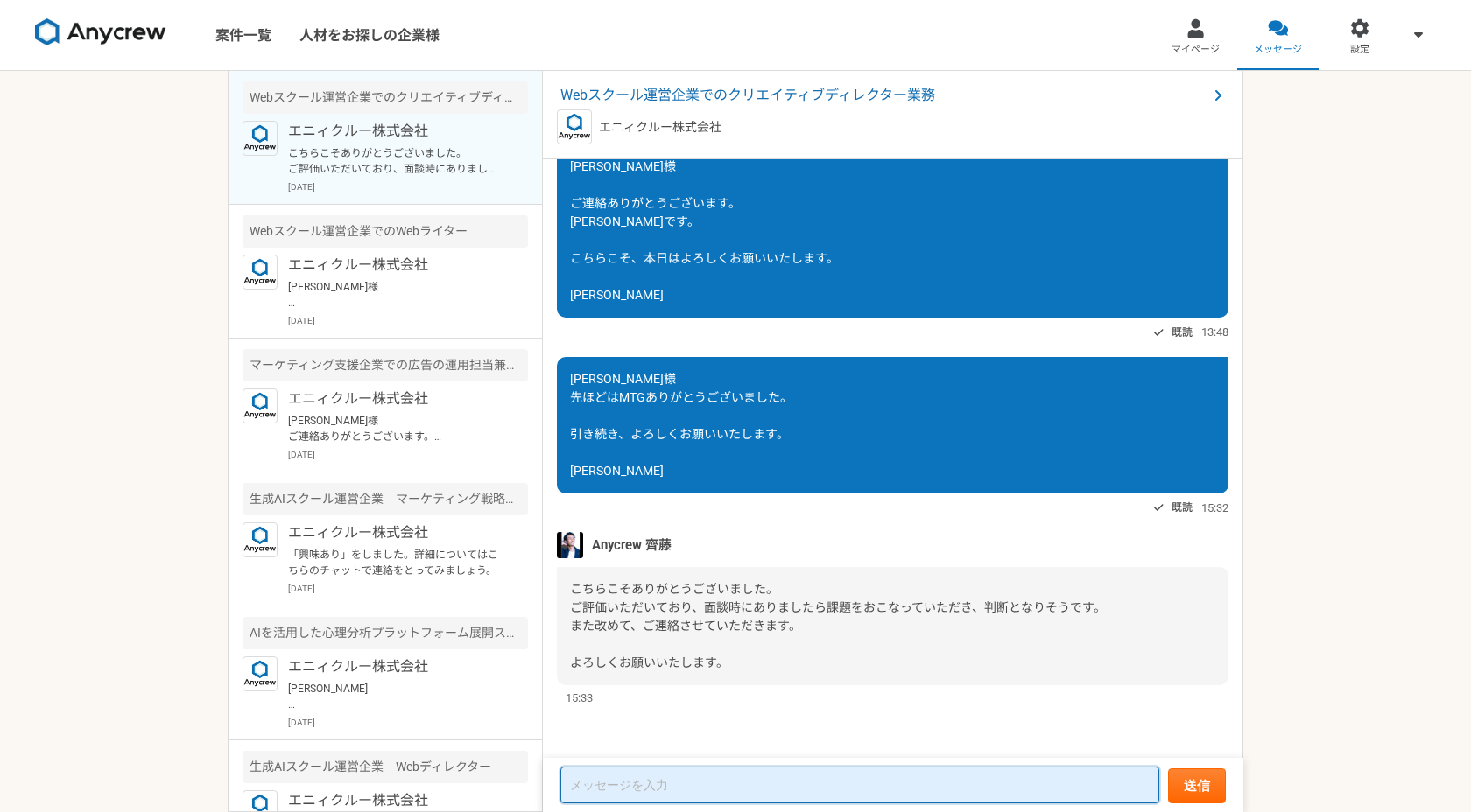
click at [644, 783] on textarea at bounding box center [860, 785] width 599 height 36
type textarea "し"
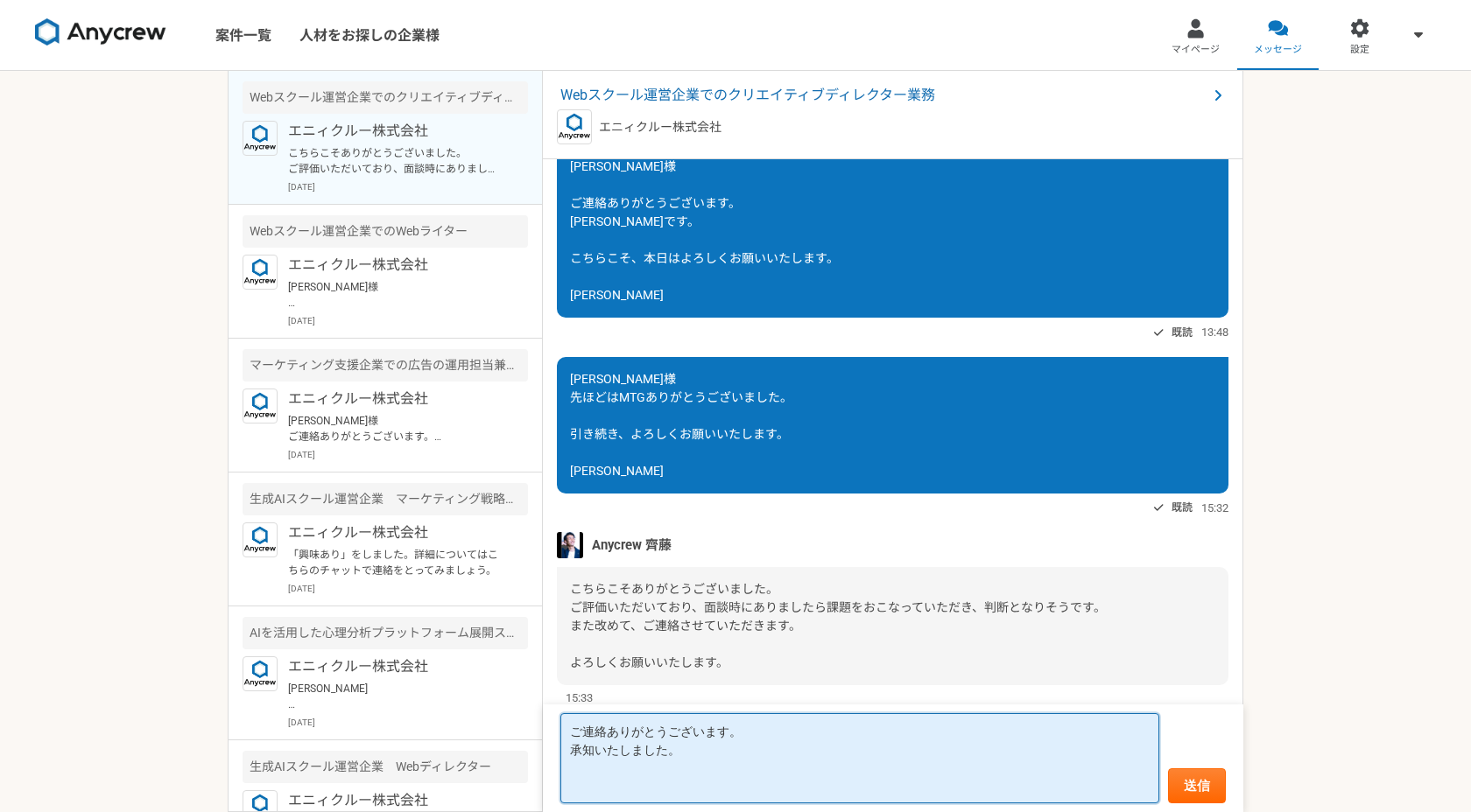
paste textarea "1点、過去に木内さんとご面談させていただいた際に、希望単価を「最低2500円〜」とお伝えしていたのですが、今は「最低4200円(税込)〜」で"
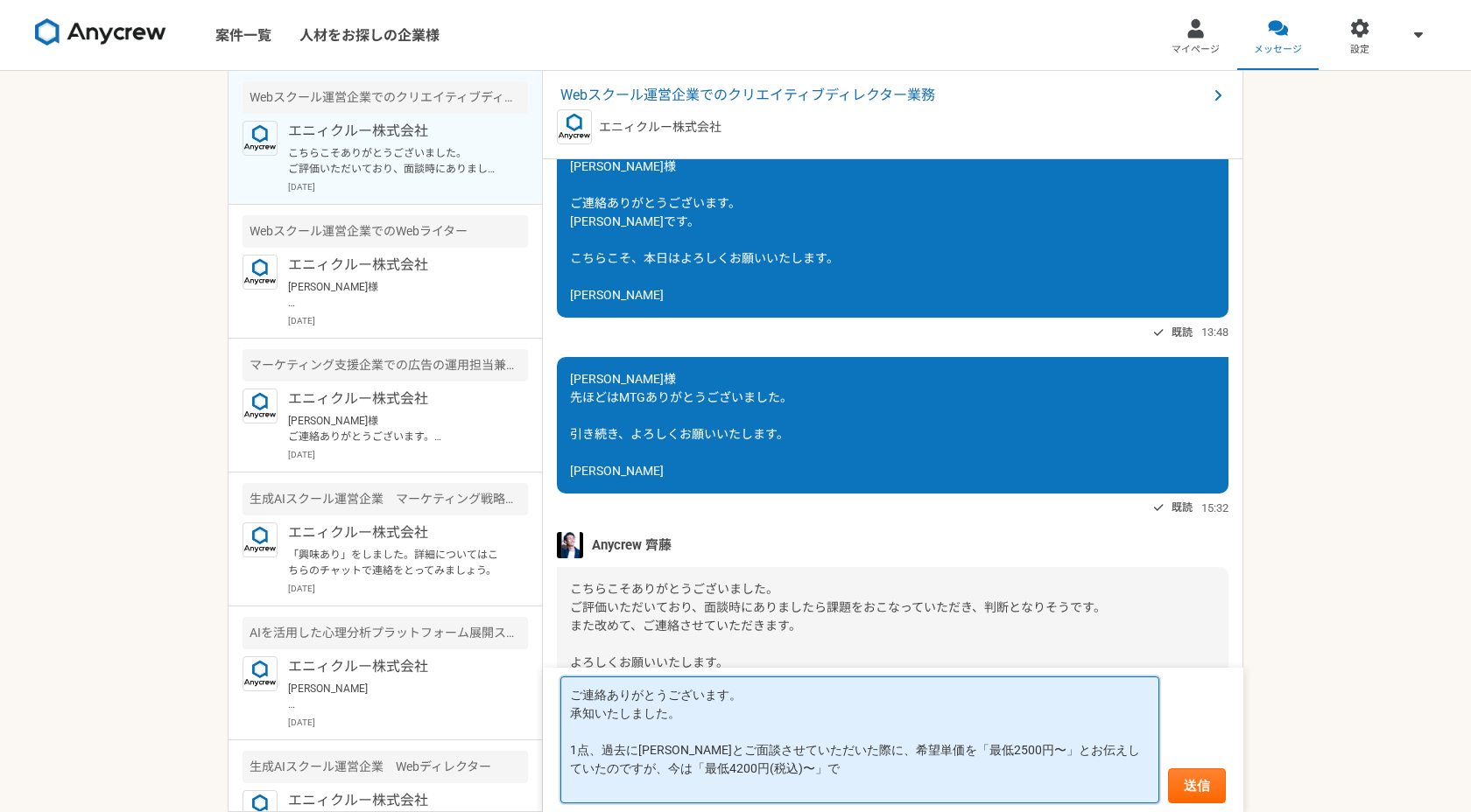
click at [807, 775] on textarea "ご連絡ありがとうございます。 承知いたしました。 1点、過去に木内さんとご面談させていただいた際に、希望単価を「最低2500円〜」とお伝えしていたのですが、今…" at bounding box center [860, 740] width 599 height 127
drag, startPoint x: 807, startPoint y: 775, endPoint x: 569, endPoint y: 751, distance: 239.2
click at [569, 751] on textarea "ご連絡ありがとうございます。 承知いたしました。 1点、過去に木内さんとご面談させていただいた際に、希望単価を「最低2500円〜」とお伝えしていたのですが、今…" at bounding box center [860, 740] width 599 height 127
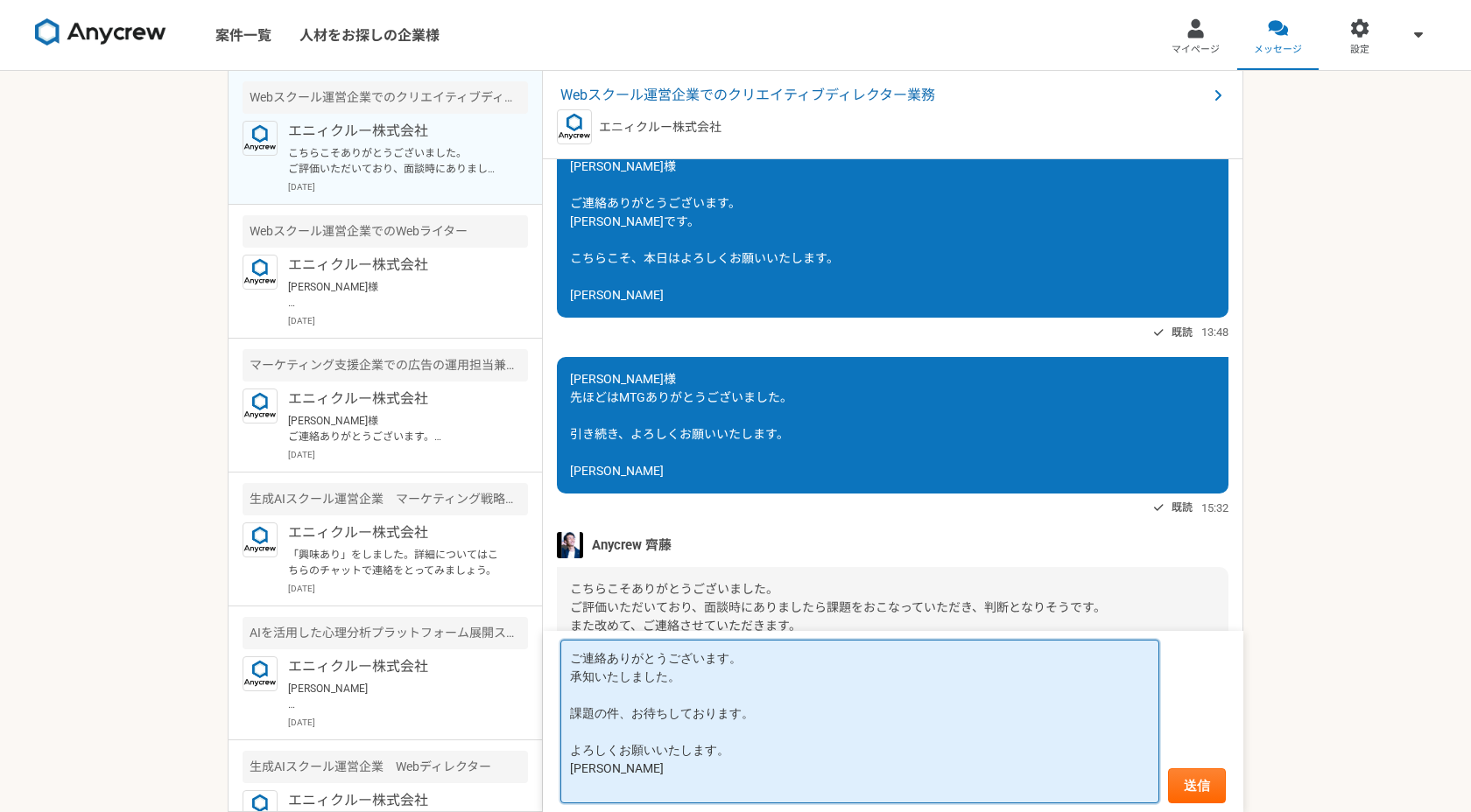
click at [592, 733] on textarea "ご連絡ありがとうございます。 承知いたしました。 課題の件、お待ちしております。 よろしくお願いいたします。 桂信二" at bounding box center [860, 721] width 599 height 163
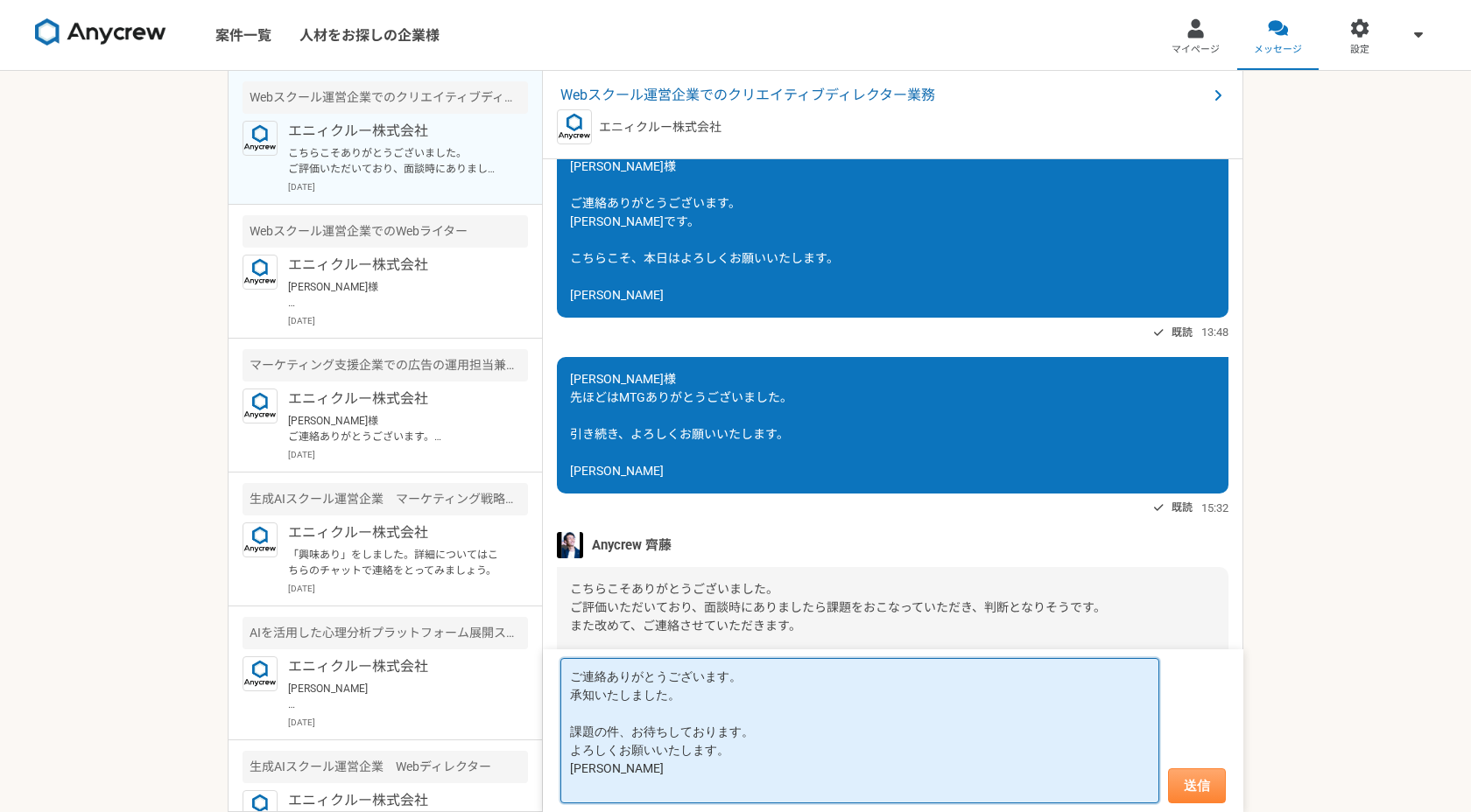
type textarea "ご連絡ありがとうございます。 承知いたしました。 課題の件、お待ちしております。 よろしくお願いいたします。 桂信二"
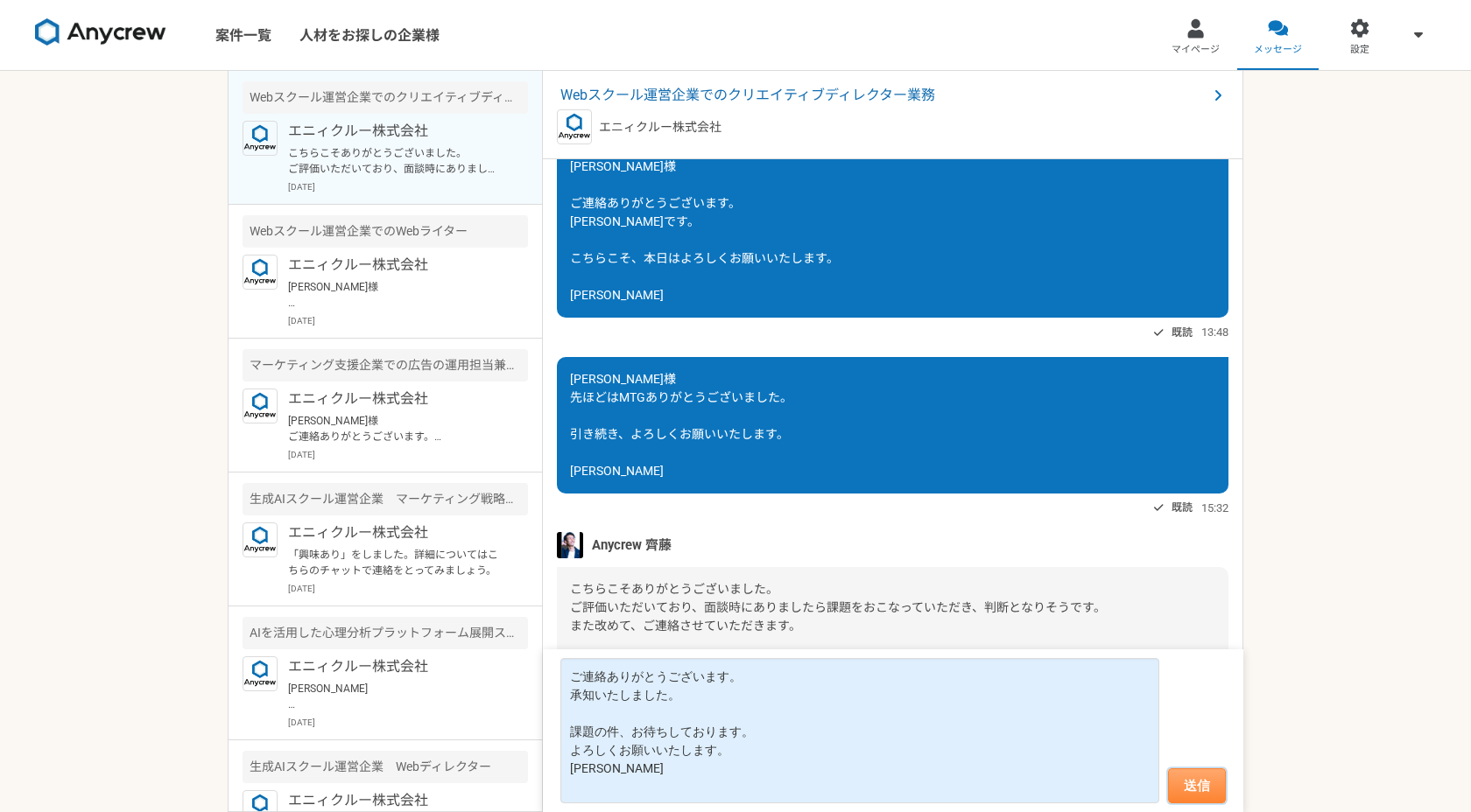
click at [1180, 790] on button "送信" at bounding box center [1196, 786] width 57 height 35
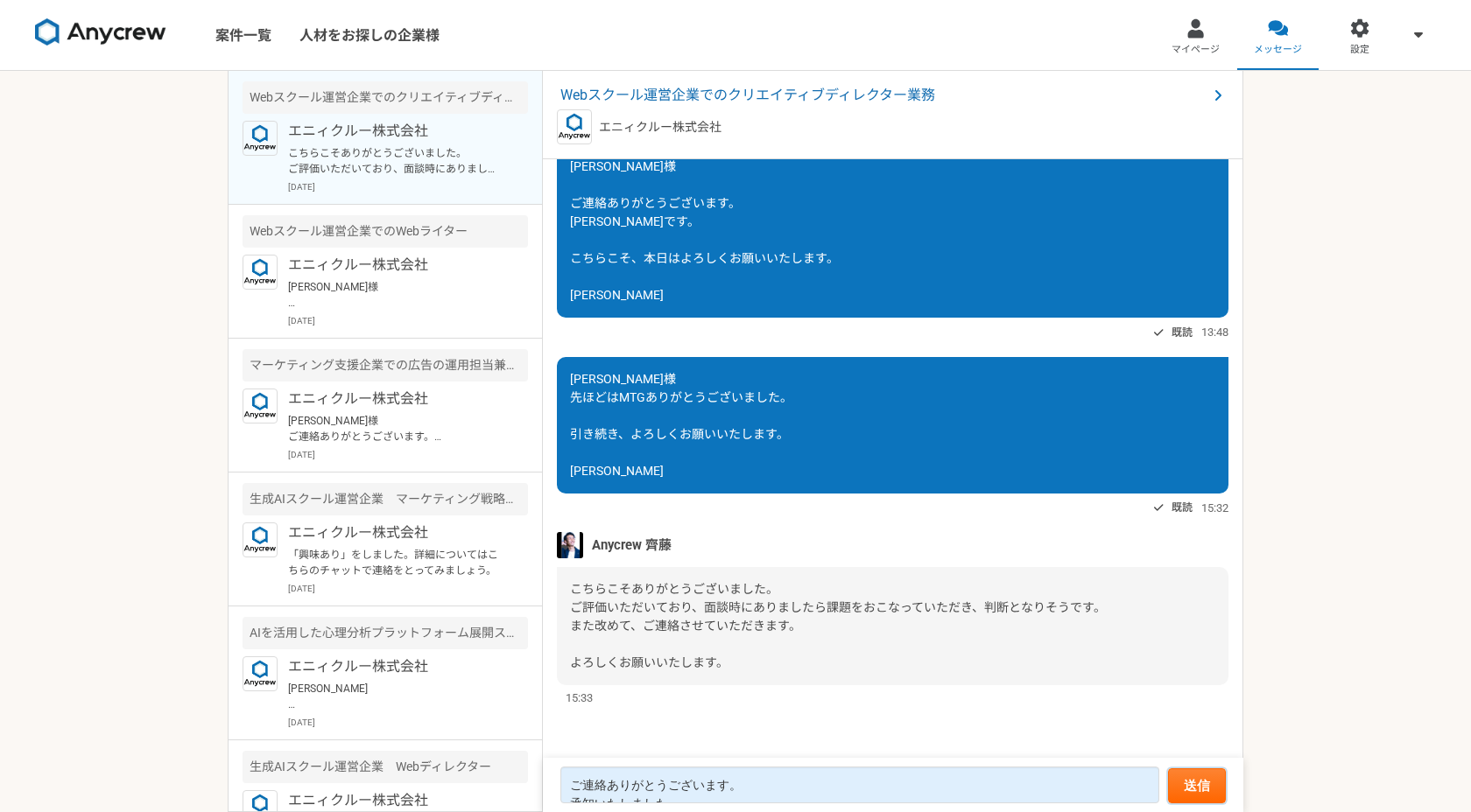
scroll to position [1390, 0]
